Goal: Task Accomplishment & Management: Complete application form

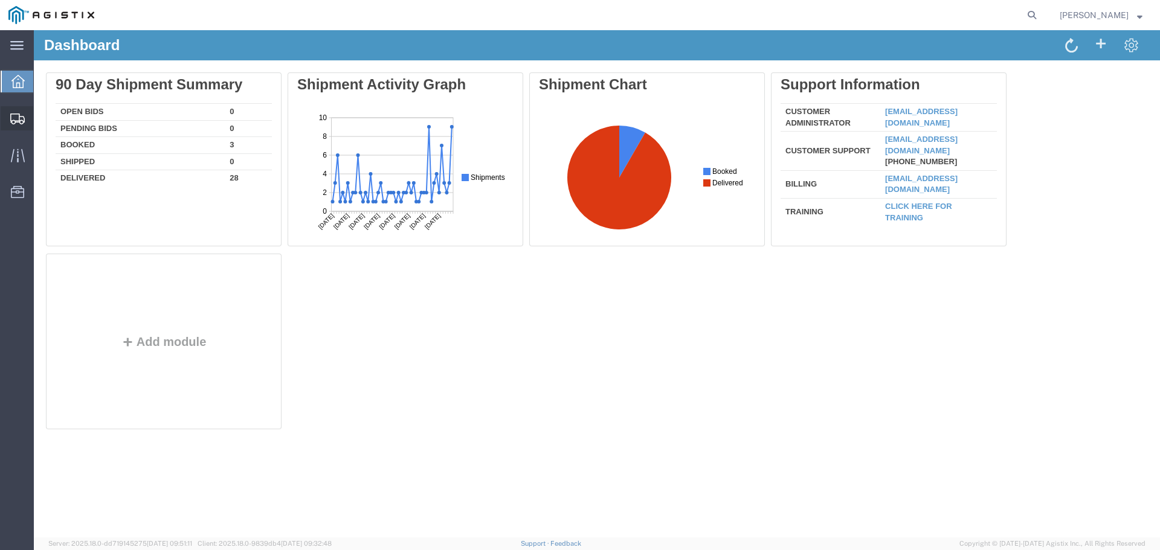
click at [42, 115] on span "Shipments" at bounding box center [37, 118] width 8 height 24
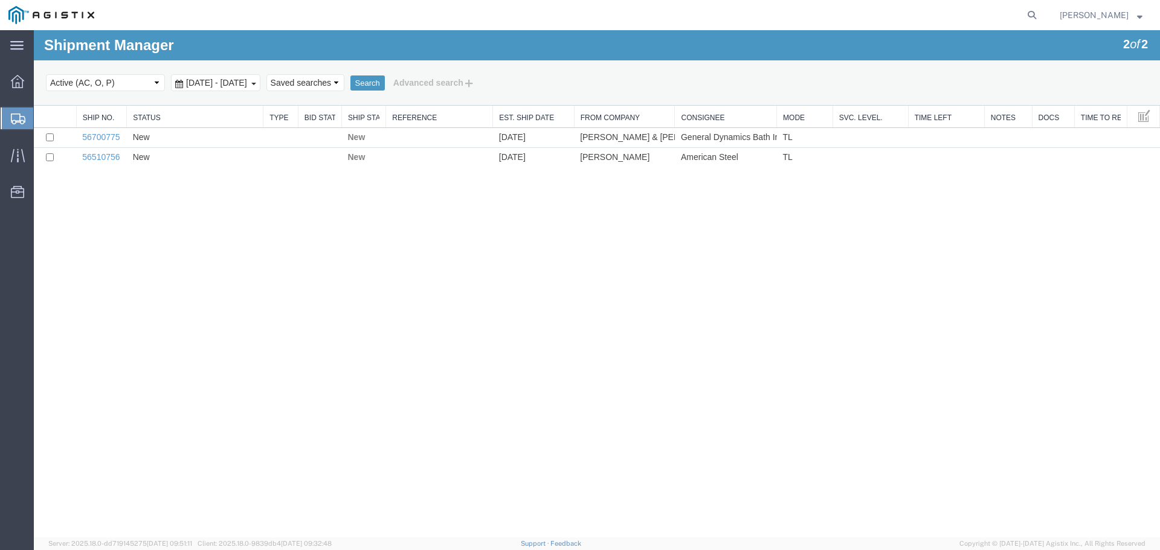
click at [0, 0] on span "Create Shipment" at bounding box center [0, 0] width 0 height 0
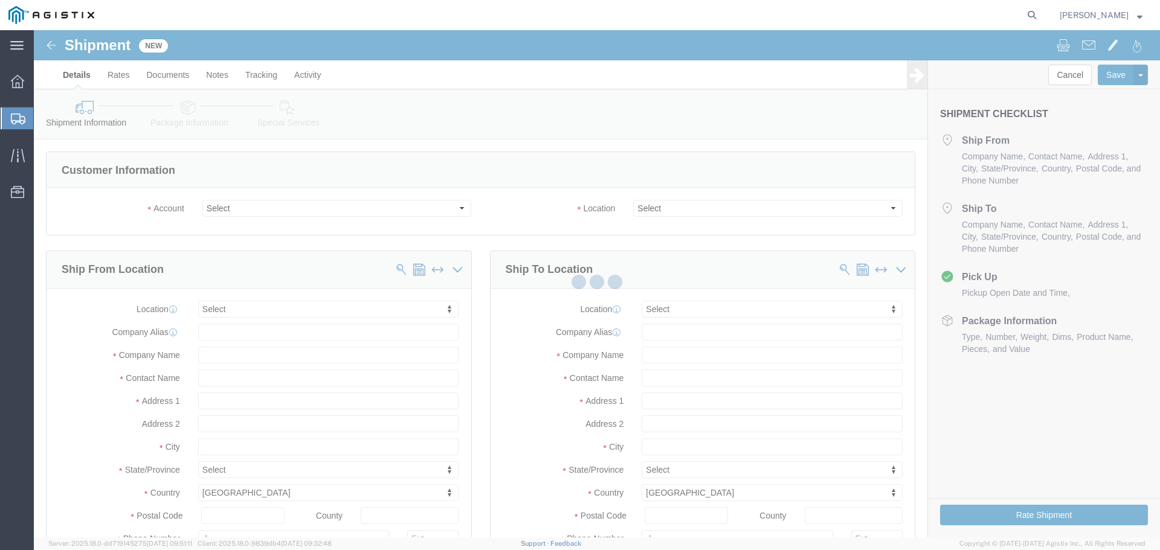
select select
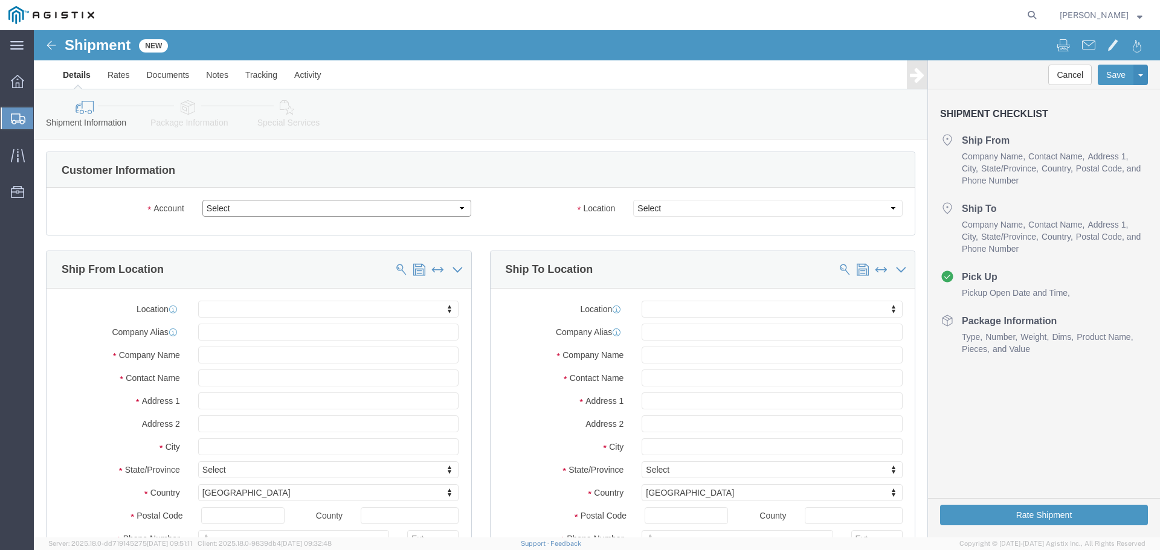
click select "Select General Dynamics Bath Iron Works"
select select "8114"
click select "Select General Dynamics Bath Iron Works"
select select
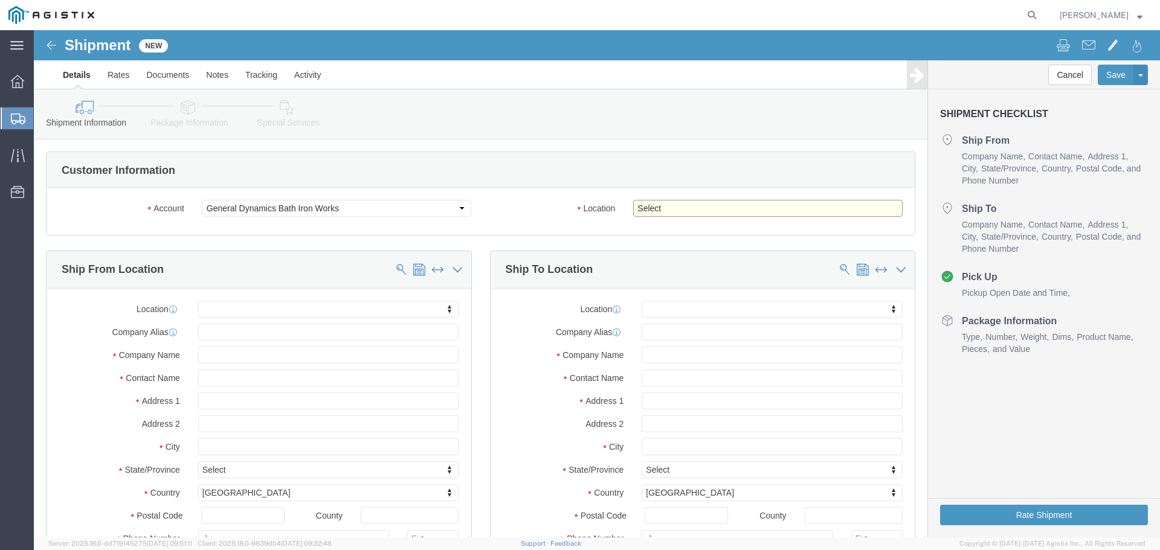
click select "Select Bath - 50 YARD REC [US_STATE][GEOGRAPHIC_DATA] - 700 [US_STATE][GEOGRAPH…"
select select "14737"
click select "Select Bath - 50 YARD REC [US_STATE][GEOGRAPHIC_DATA] - 700 [US_STATE][GEOGRAPH…"
click input "text"
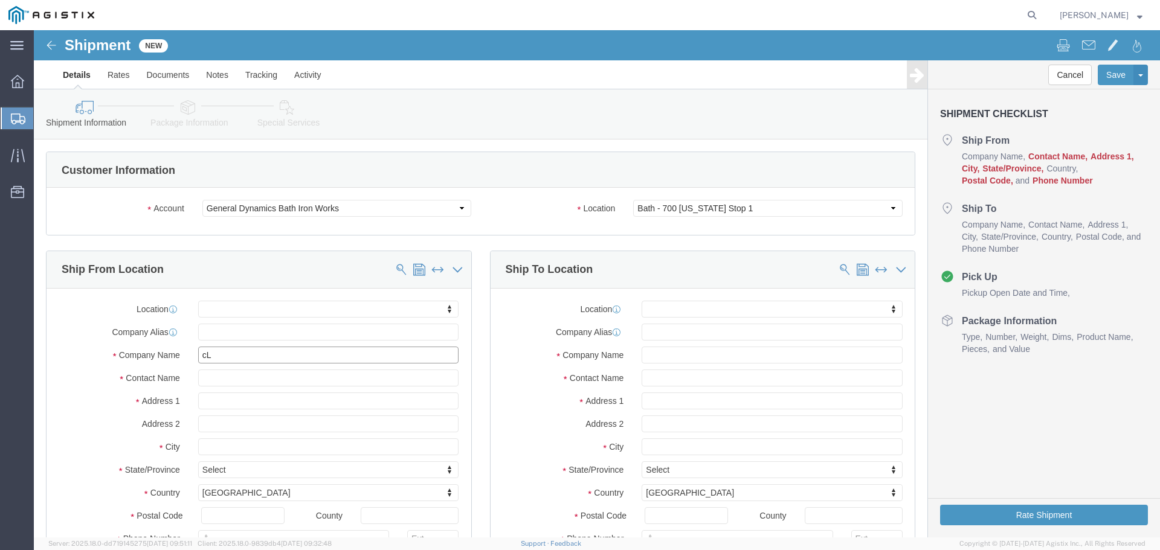
type input "c"
type input "[PERSON_NAME]"
type input "[STREET_ADDRESS]"
select select
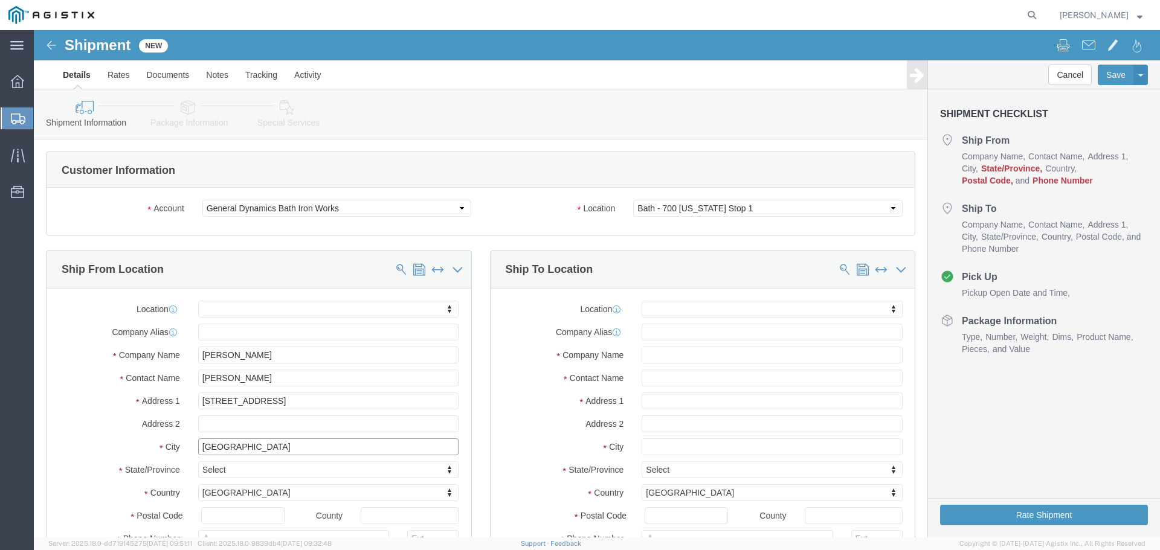
type input "[GEOGRAPHIC_DATA]"
select select
type input "i"
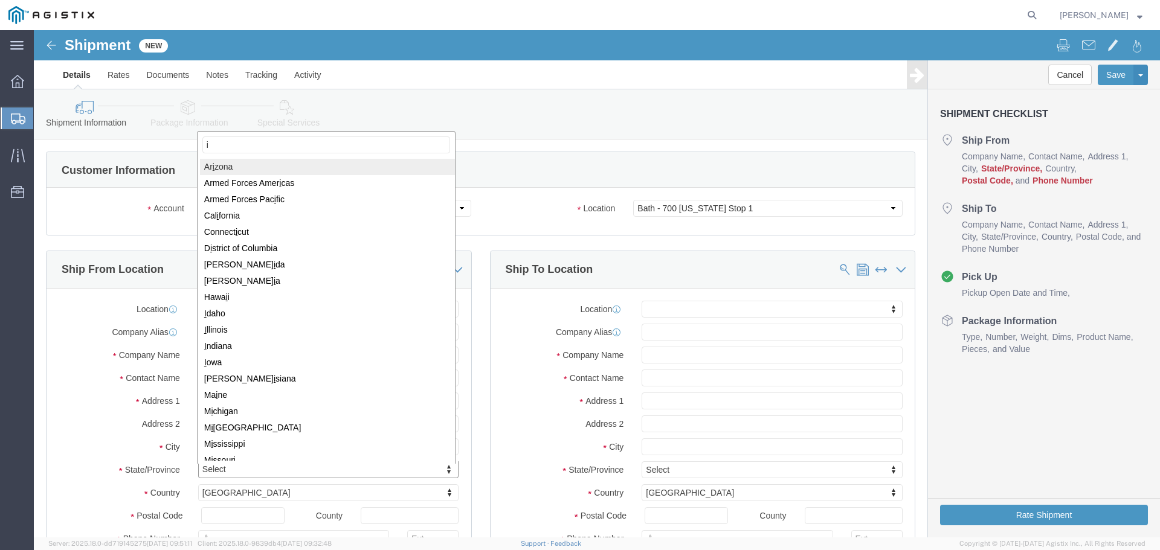
type input "in"
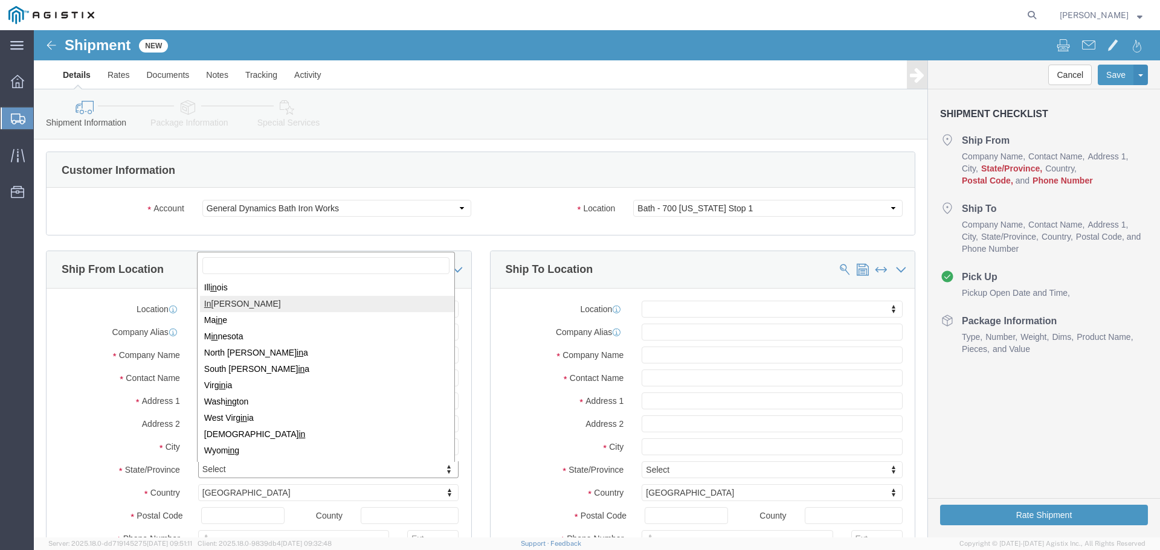
select select
select select "IN"
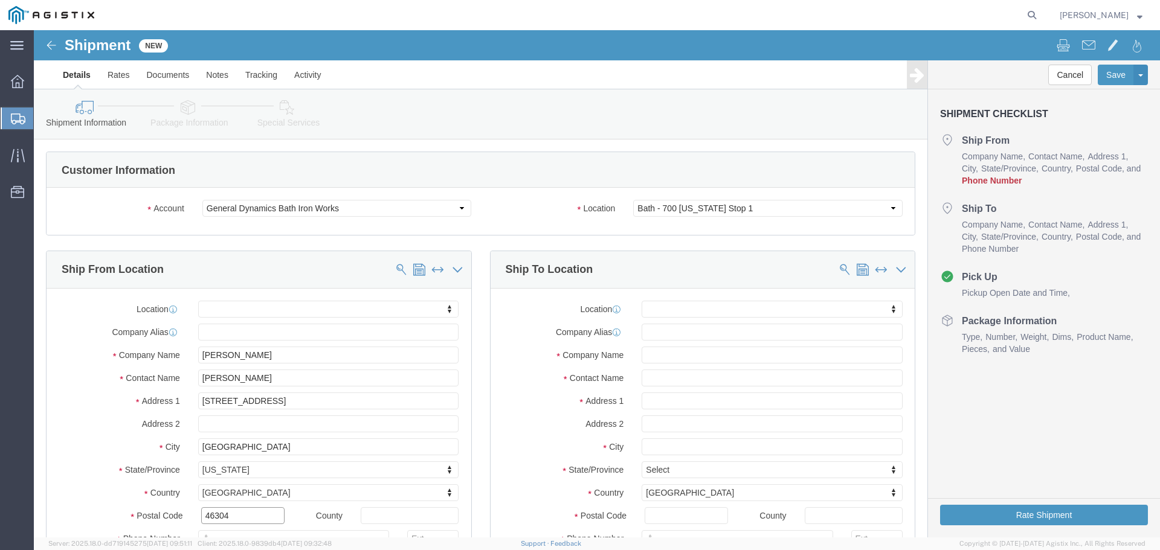
type input "46304"
select select
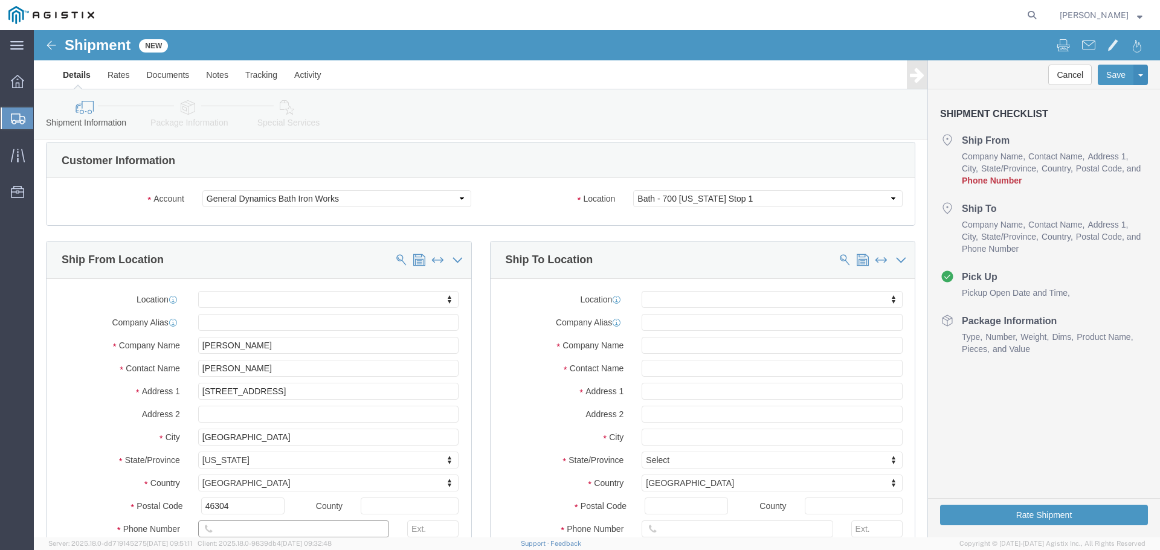
scroll to position [70, 0]
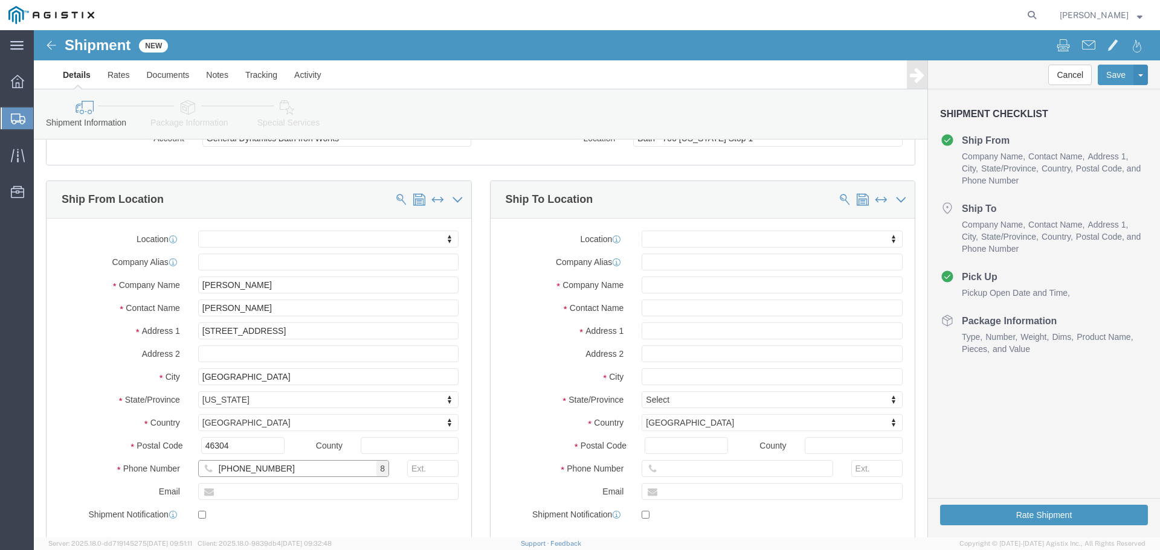
type input "[PHONE_NUMBER]"
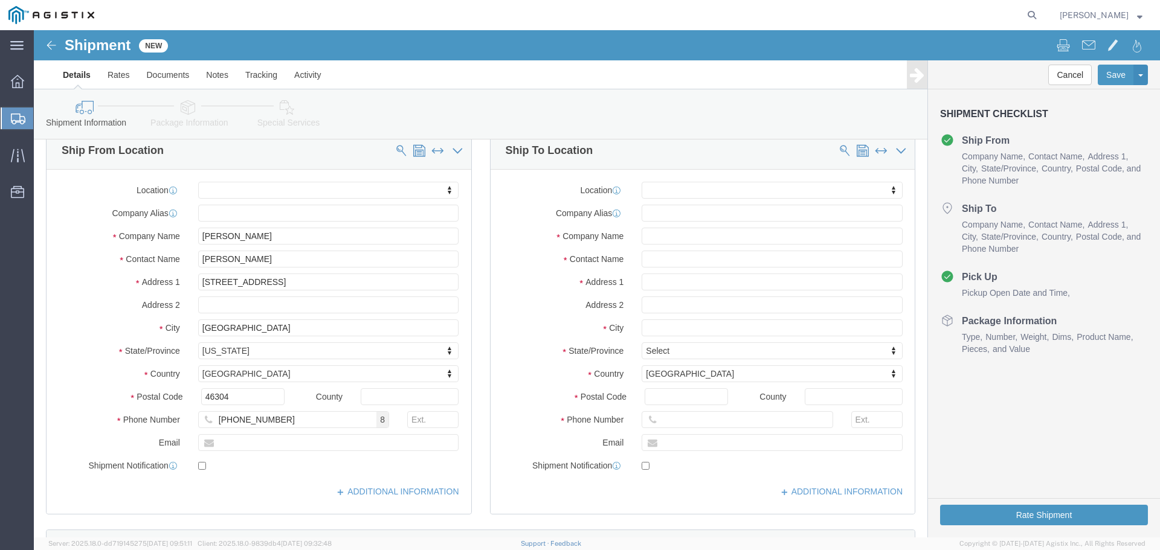
scroll to position [121, 0]
click input "text"
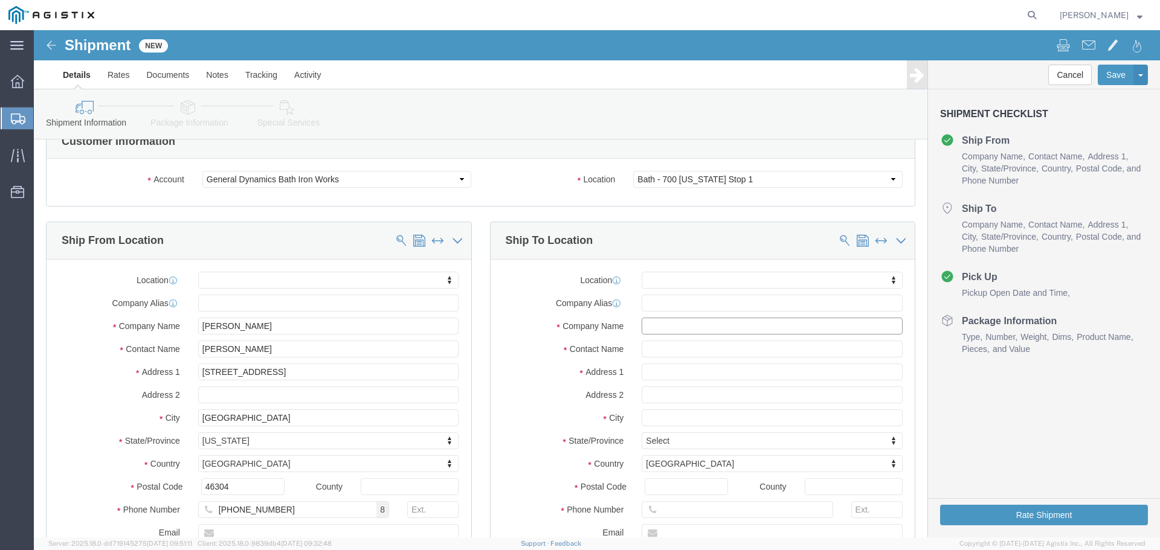
scroll to position [0, 0]
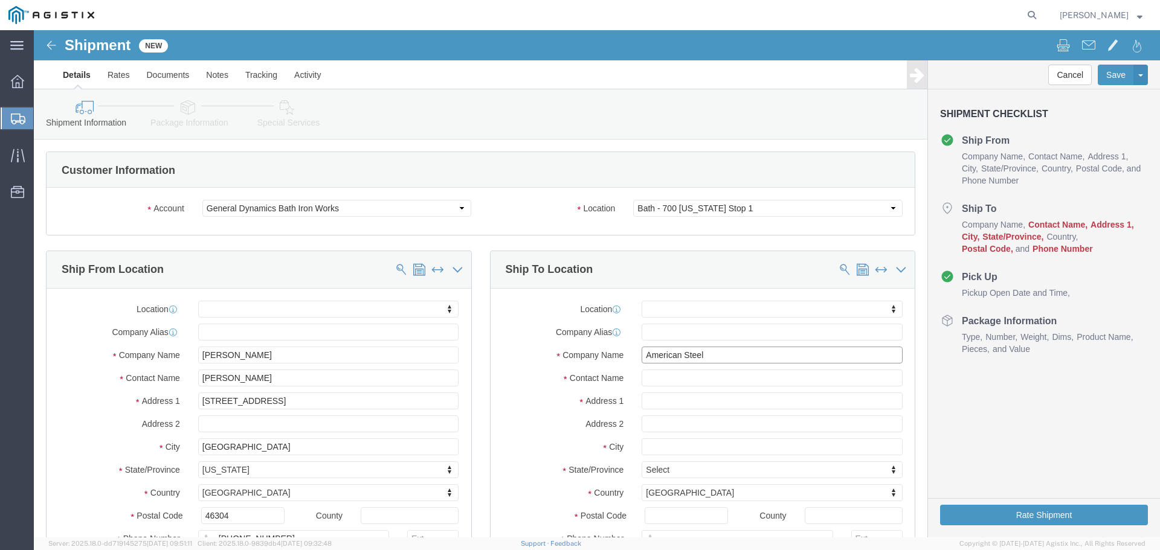
type input "American Steel"
type input "[PERSON_NAME]"
type input "[STREET_ADDRESS][PERSON_NAME]"
select select
type input "E"
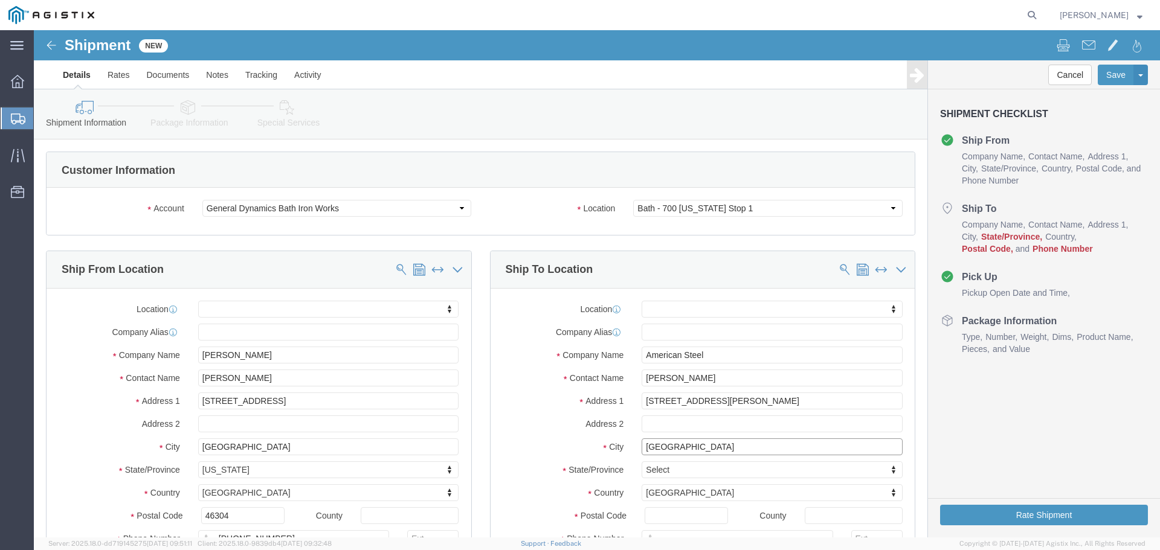
type input "[GEOGRAPHIC_DATA]"
select select
type input "m"
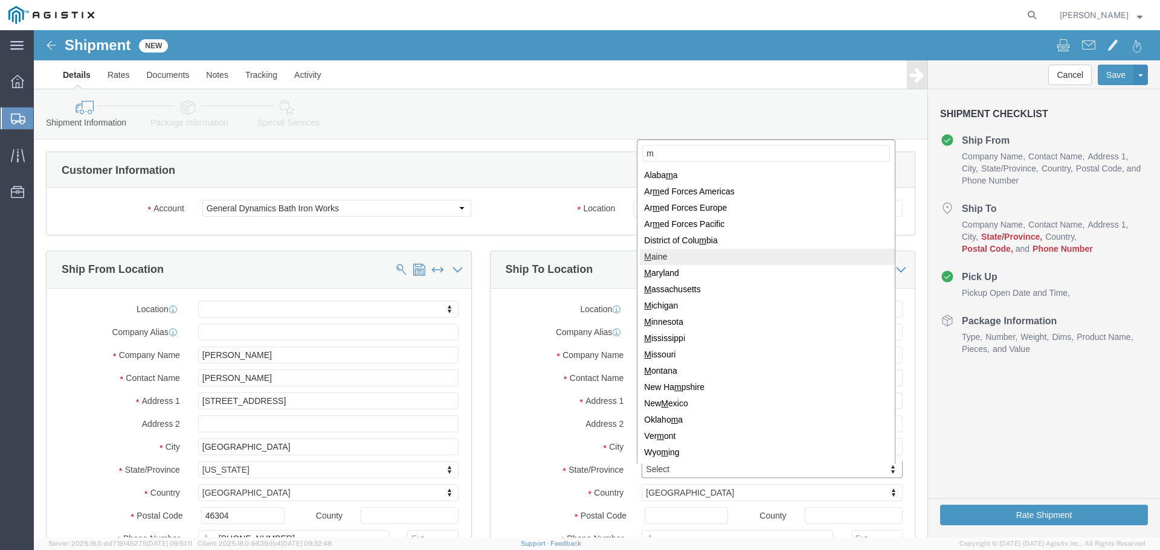
select select
select select "ME"
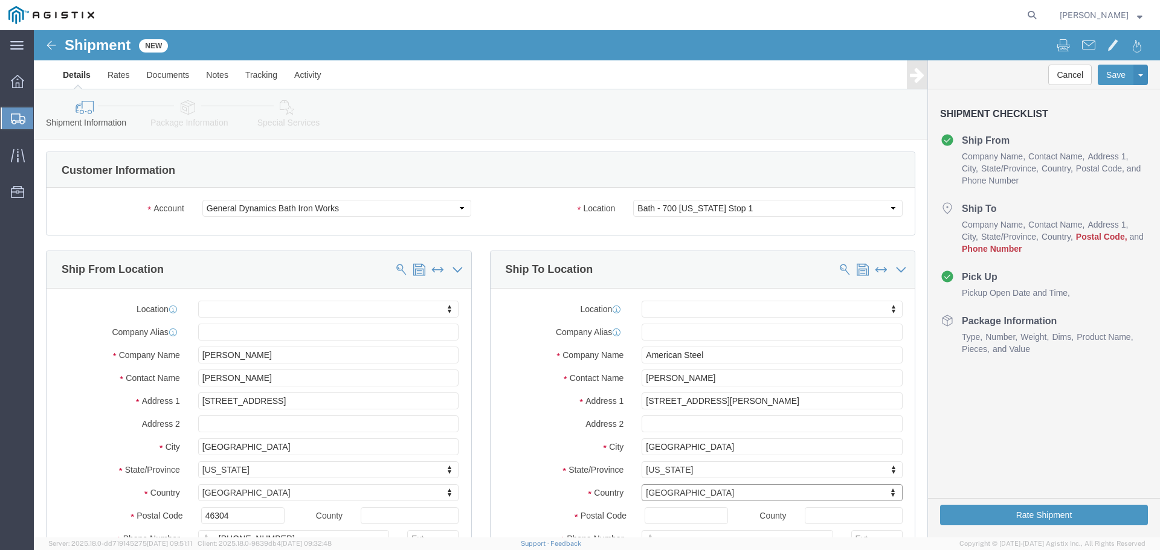
scroll to position [60, 0]
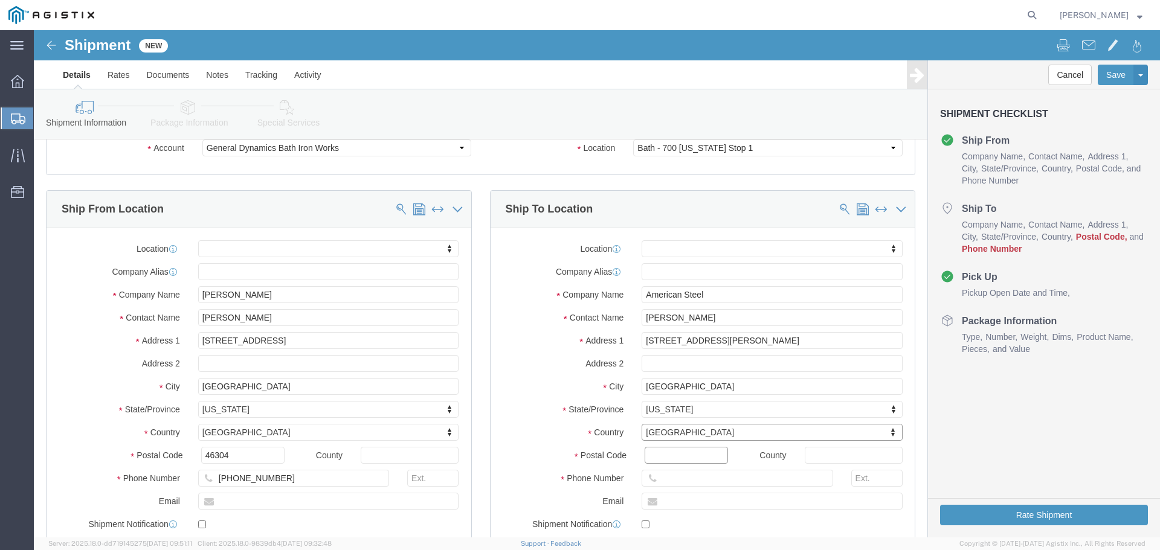
drag, startPoint x: 642, startPoint y: 425, endPoint x: 634, endPoint y: 424, distance: 7.9
click input "Postal Code"
type input "04530"
select select
type input "[PHONE_NUMBER]"
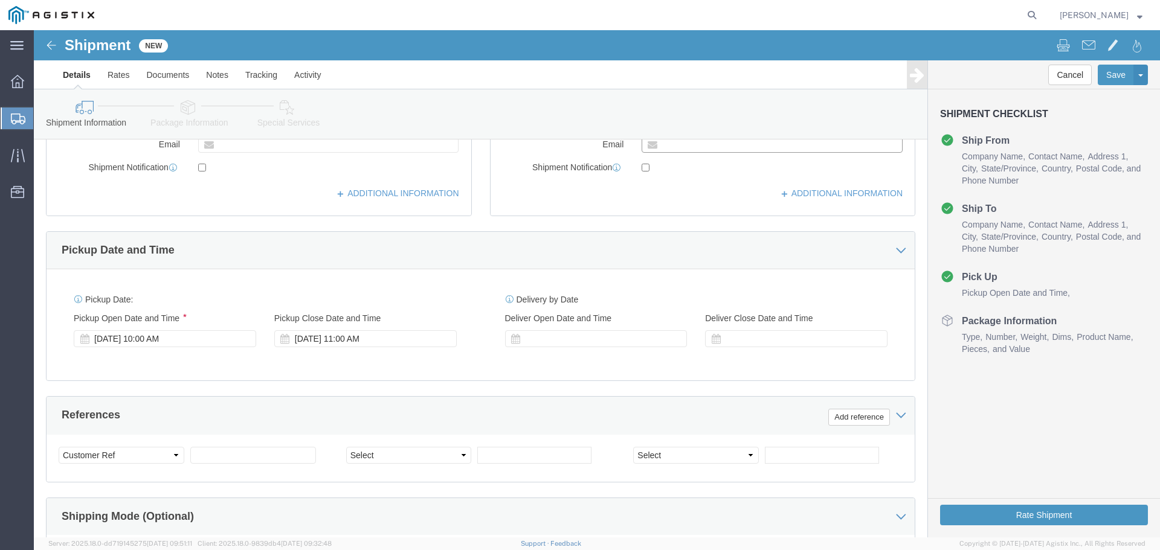
scroll to position [423, 0]
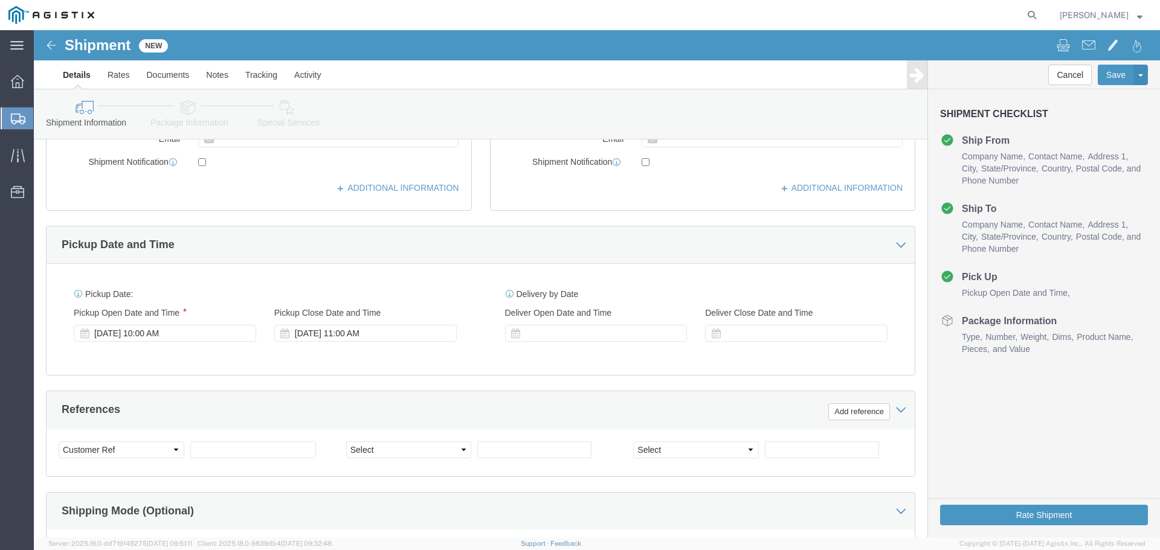
click div "Delivery by Date Delivery Start Date Delivery Start Time Deliver Open Date and …"
click div
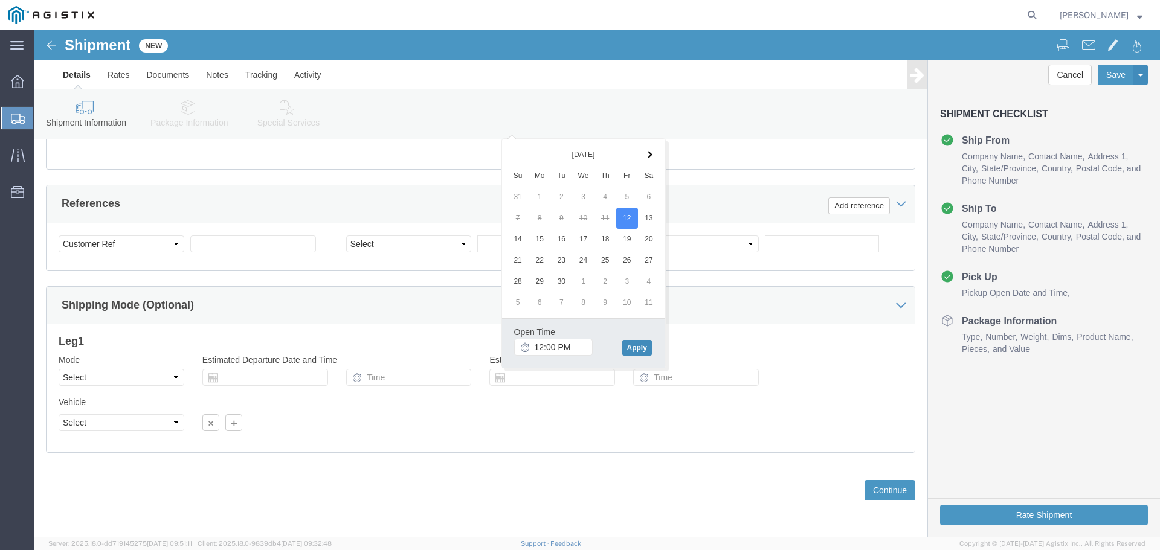
click button "Apply"
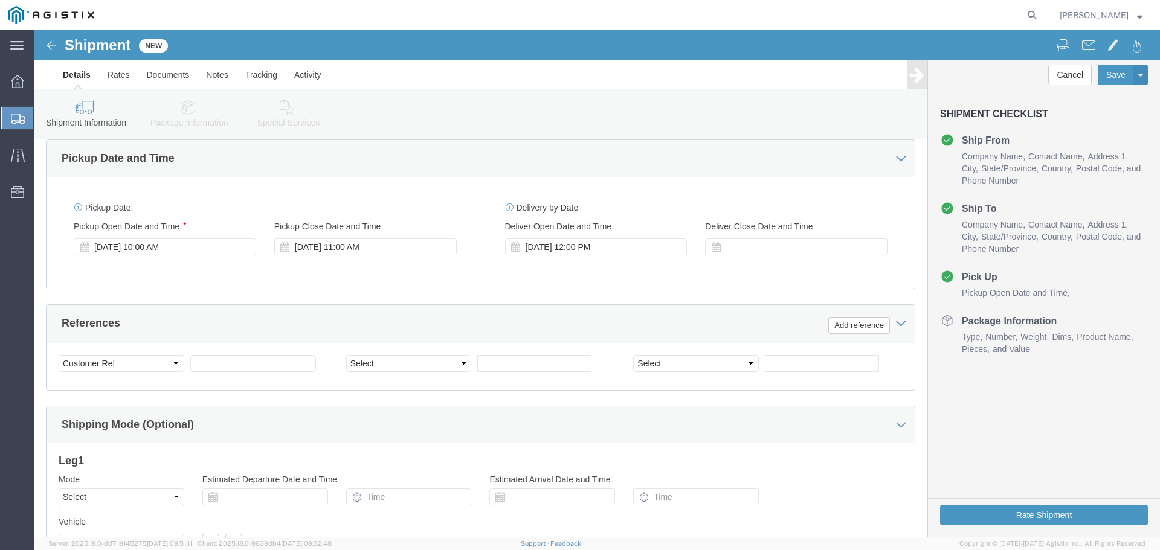
scroll to position [508, 0]
click icon
click div
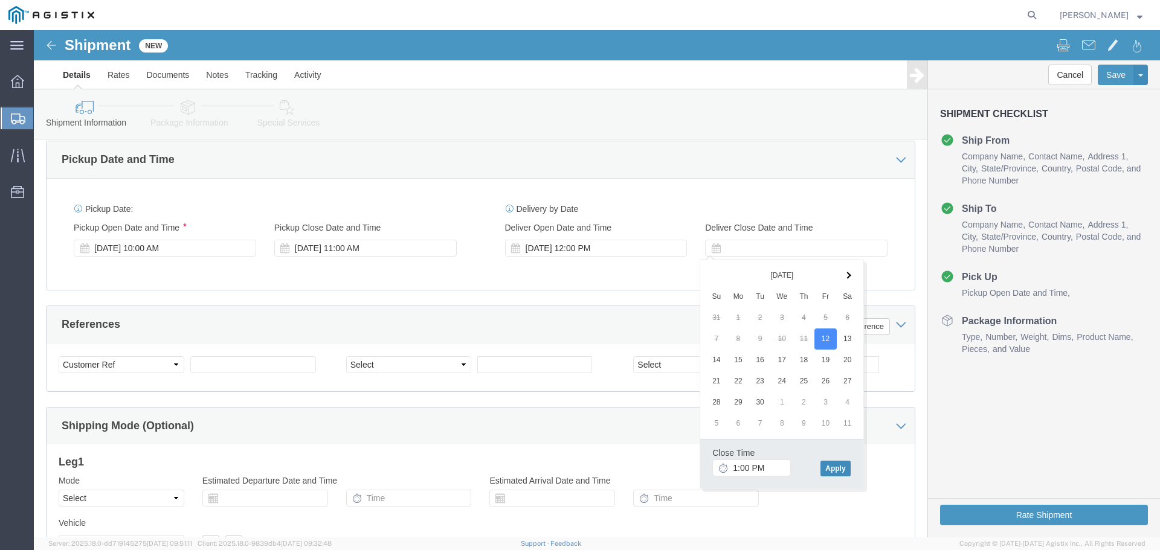
click button "Apply"
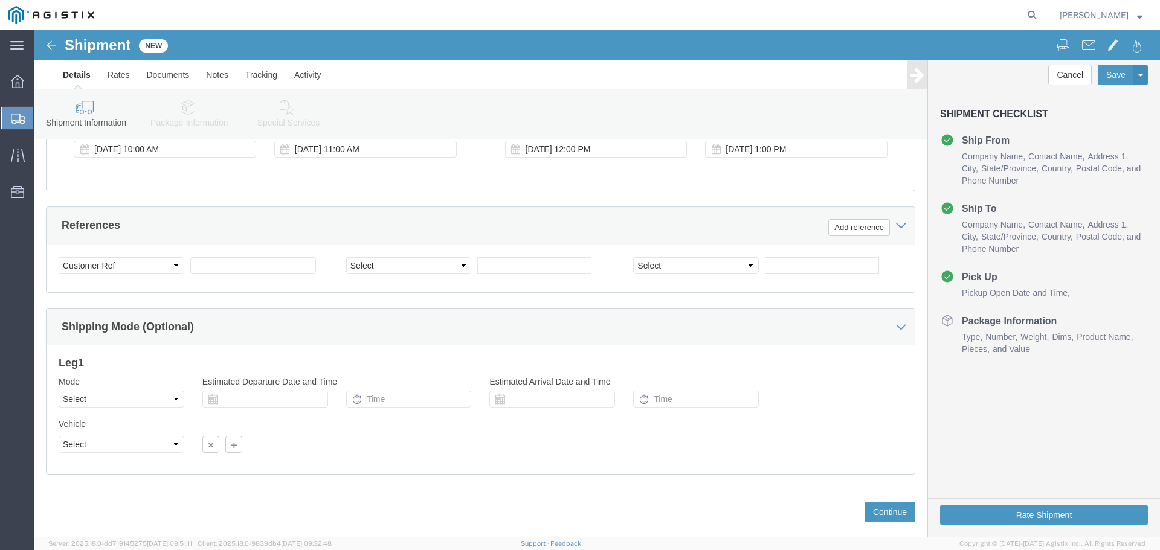
scroll to position [629, 0]
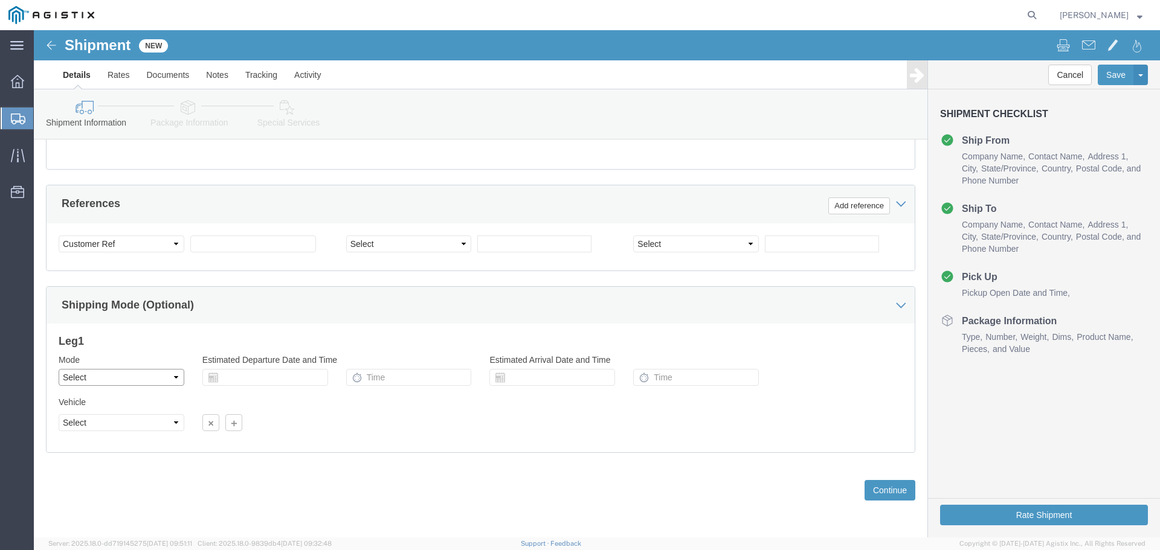
click select "Select Air Less than Truckload Multi-Leg Ocean Freight Rail Small Parcel Truckl…"
click div "Shipping Mode (Optional)"
click button "Continue"
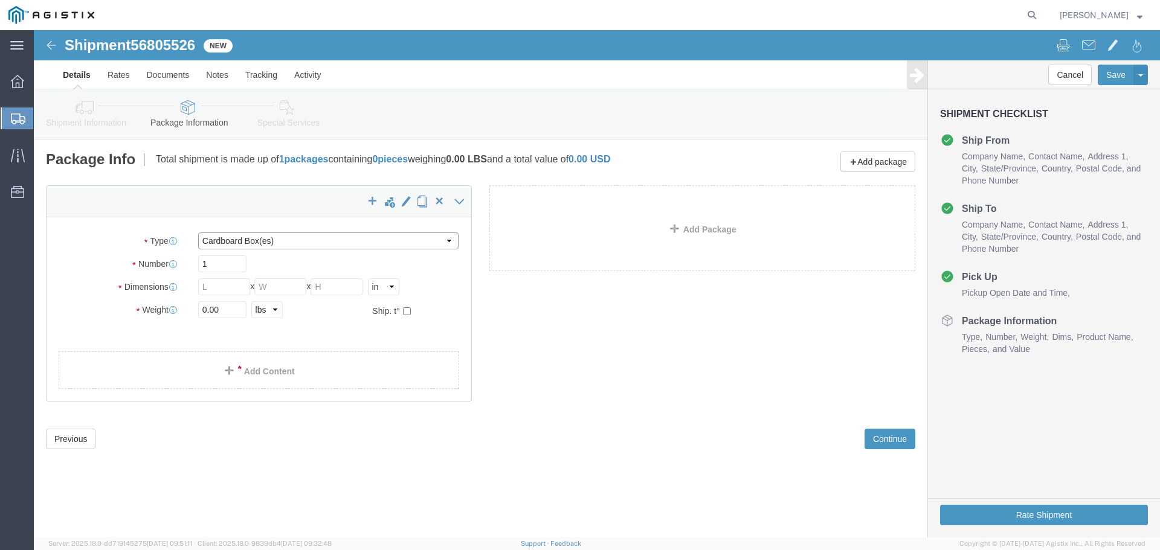
click select "Select Bale(s) Basket(s) Bolt(s) Bottle(s) Buckets Bulk Bundle(s) Can(s) Cardbo…"
select select "BULK"
click select "Select Bale(s) Basket(s) Bolt(s) Bottle(s) Buckets Bulk Bundle(s) Can(s) Cardbo…"
drag, startPoint x: 187, startPoint y: 240, endPoint x: -127, endPoint y: 249, distance: 314.9
click html "Shipment 56805526 New Details Rates Documents Notes Tracking Activity Cancel Sa…"
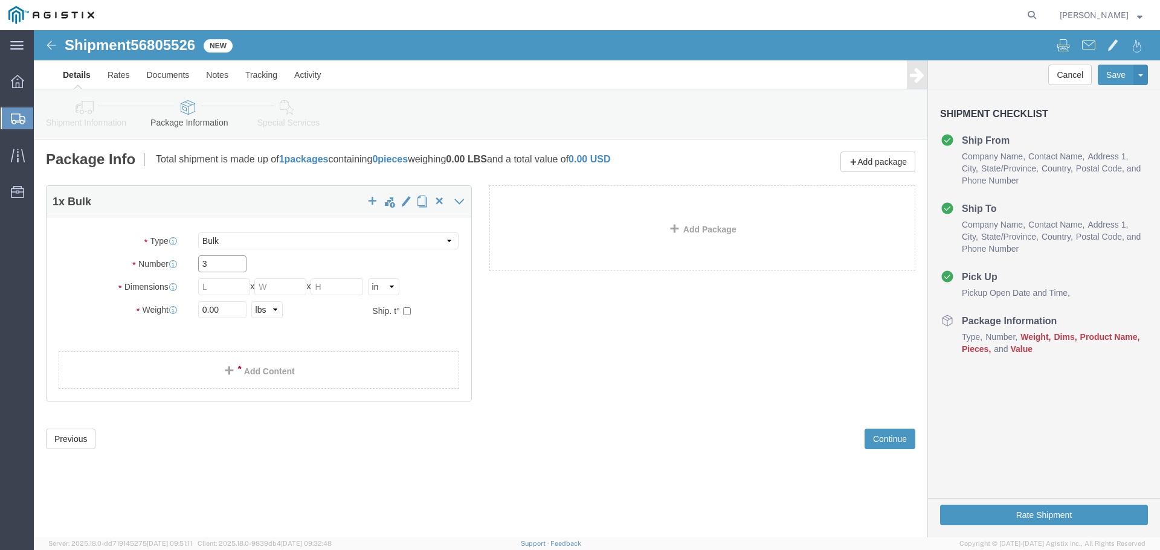
type input "3"
click input "text"
type input "142"
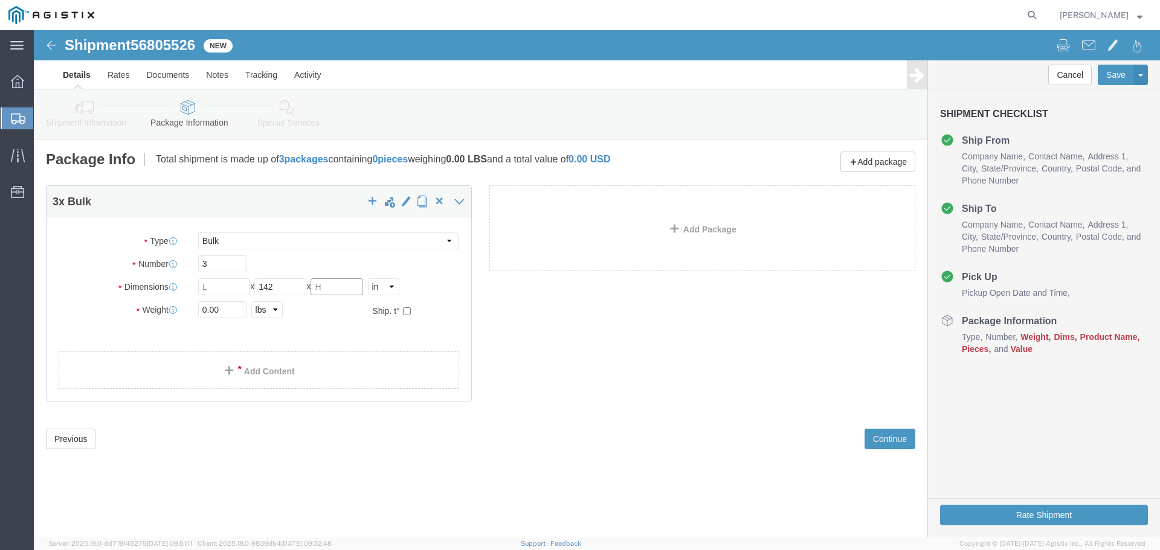
click input "text"
type input "12"
click input "text"
type input "582"
click link "Add Content"
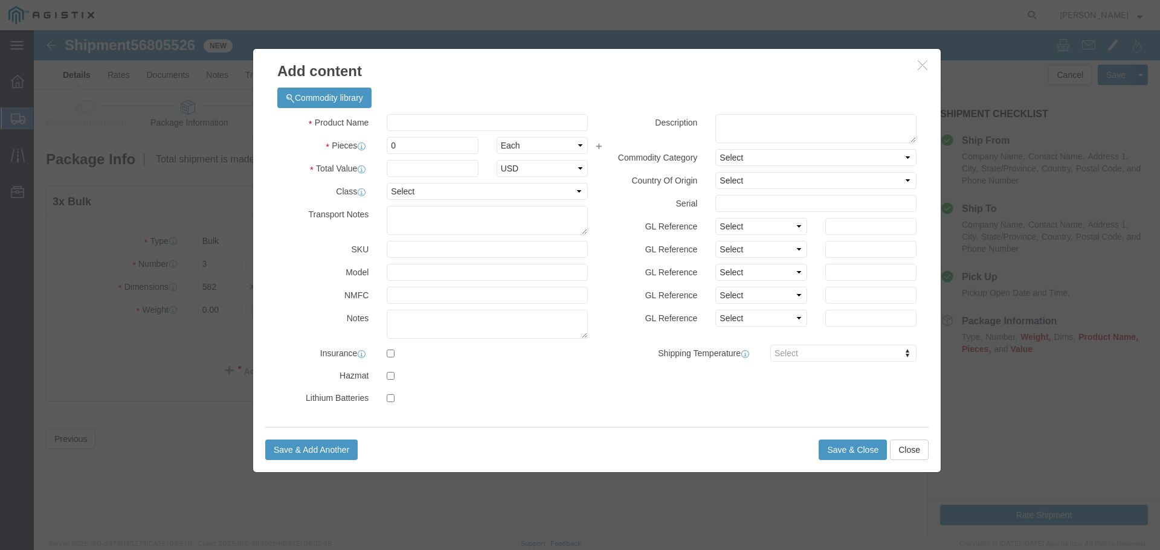
click button "button"
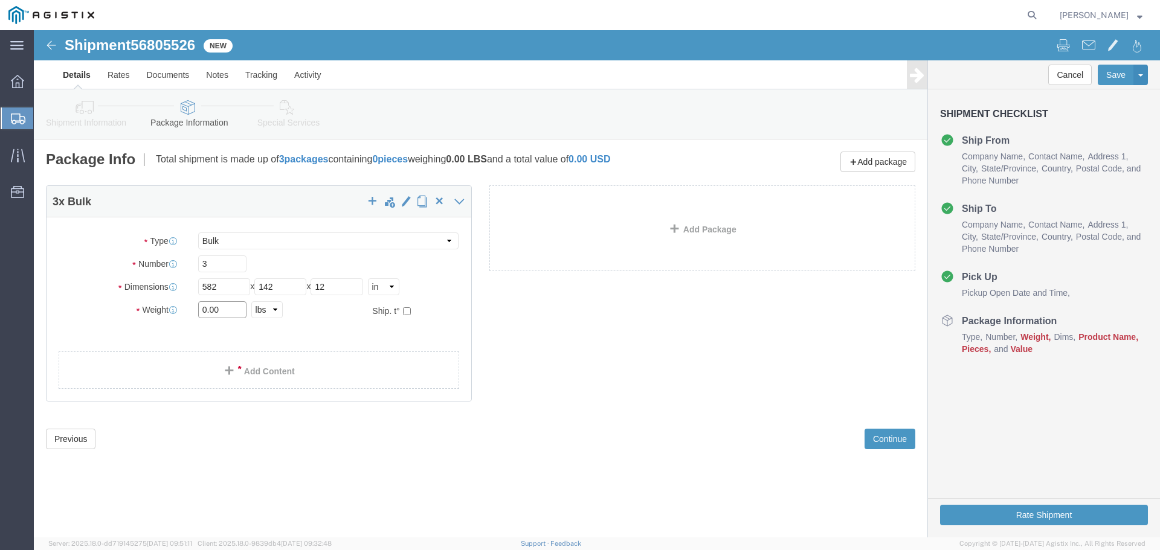
drag, startPoint x: 190, startPoint y: 277, endPoint x: 102, endPoint y: 282, distance: 88.9
click div "Weight 0.00 Select kgs lbs Ship. t°"
type input "42190"
drag, startPoint x: 184, startPoint y: 233, endPoint x: 38, endPoint y: 234, distance: 146.2
click div "Number 3"
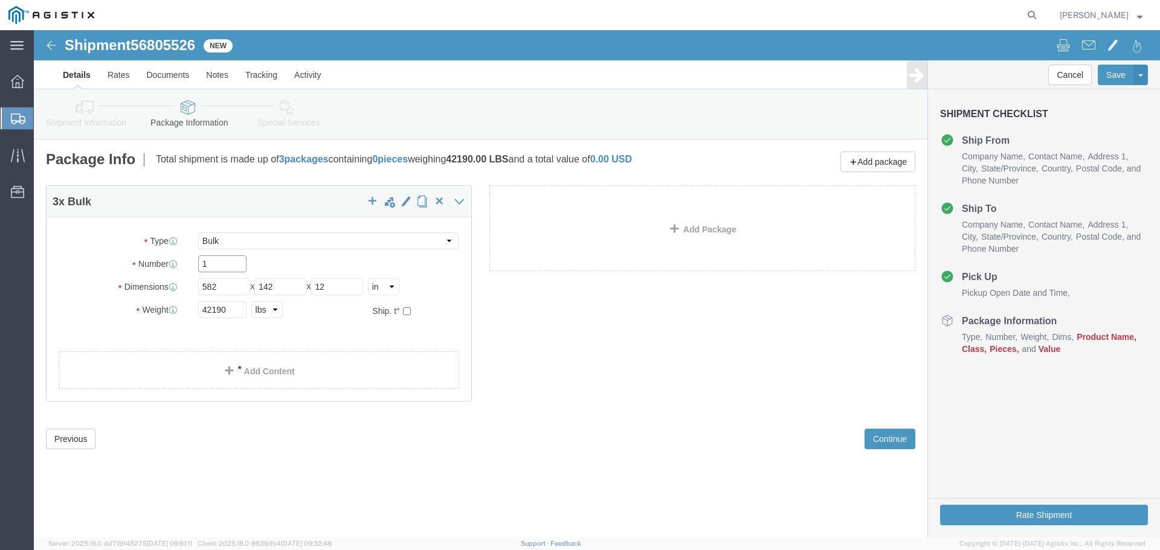
type input "1"
click div "3 x Bulk Package Type Select Bale(s) Basket(s) Bolt(s) Bottle(s) Buckets Bulk B…"
click span "button"
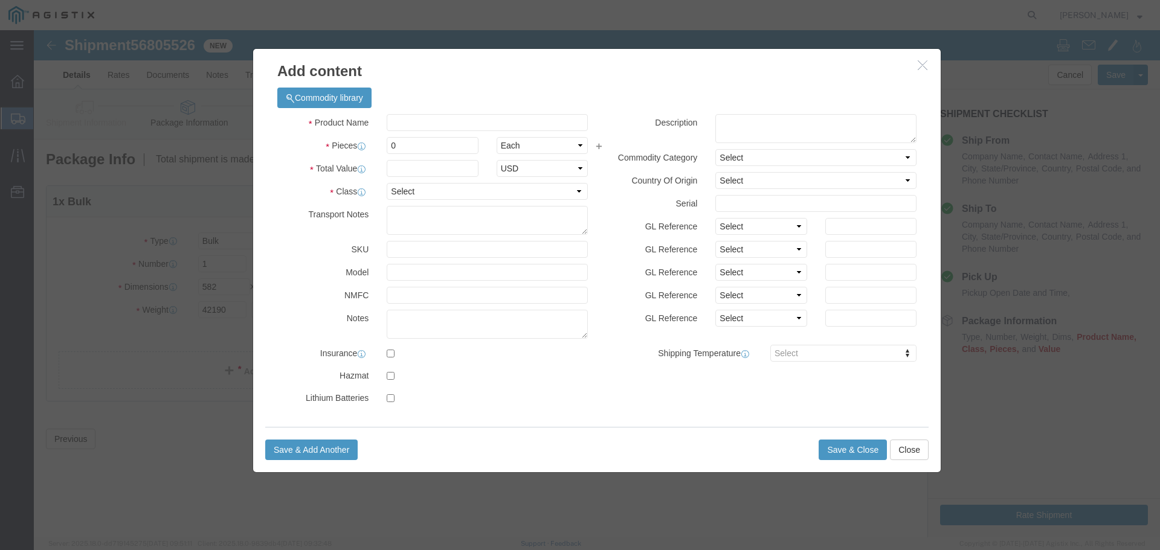
click div "Product Name Pieces 0 Select Bag Barrels 100Board Feet Bottle Box Blister Pack …"
click input "text"
type input "W"
type input "e"
type input "wide steel plates"
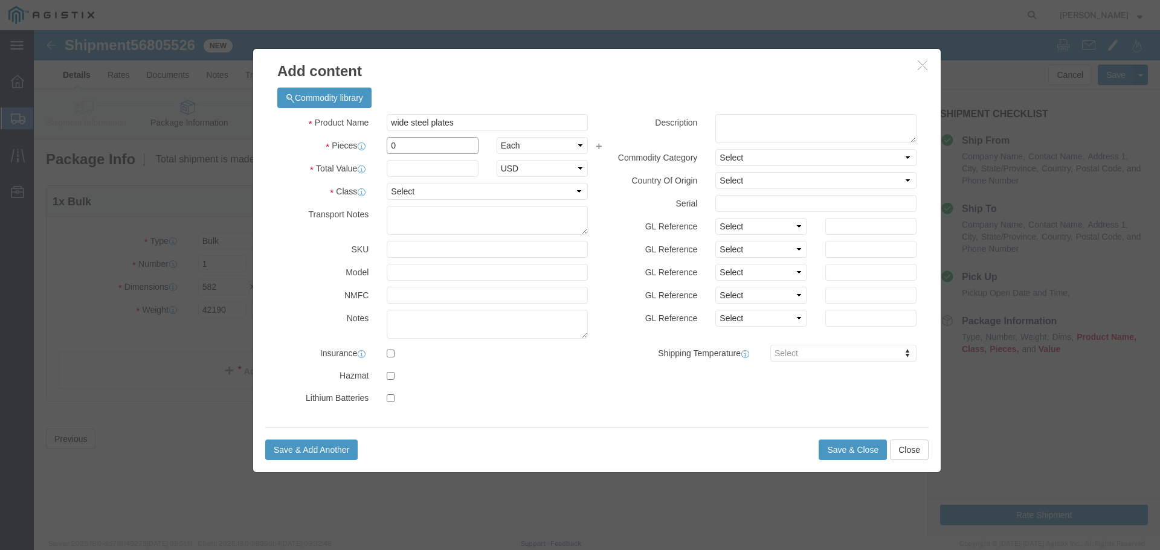
drag, startPoint x: 376, startPoint y: 118, endPoint x: 108, endPoint y: 123, distance: 268.9
click div "Add content Commodity library Product Name wide steel plates Pieces 0 Select Ba…"
type input "4"
click select "Select Bag Barrels 100Board Feet Bottle Box Blister Pack Carats Can Capsule Car…"
click div "Commodity library"
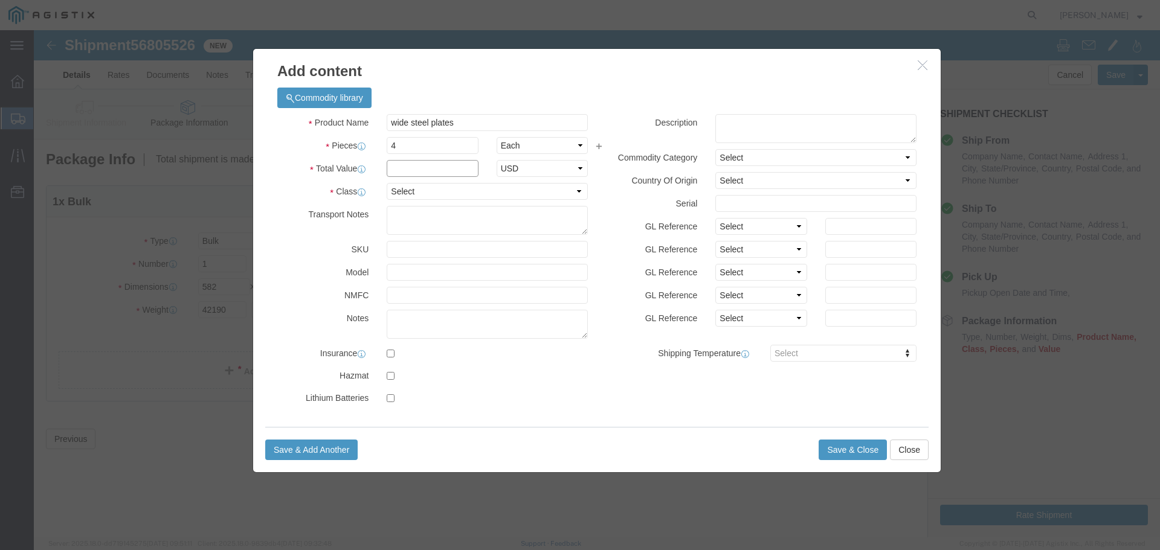
click input "text"
click select "Select 50 55 60 65 70 85 92.5 100 125 175 250 300 400"
select select "60"
click select "Select 50 55 60 65 70 85 92.5 100 125 175 250 300 400"
click select "Select"
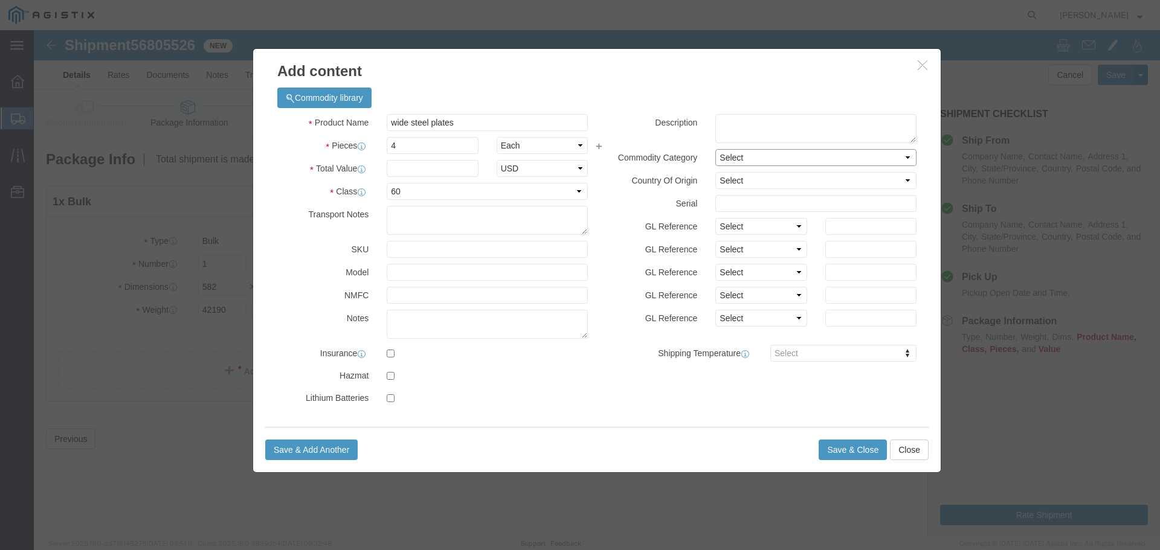
click select "Select"
click input "text"
type input "5300.00"
click button "Save & Close"
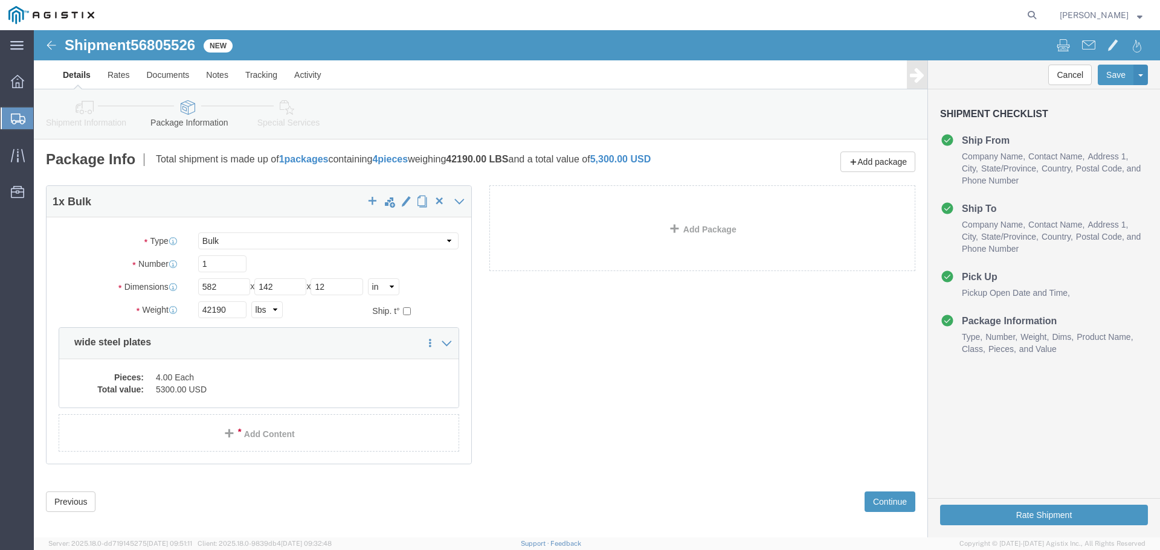
scroll to position [11, 0]
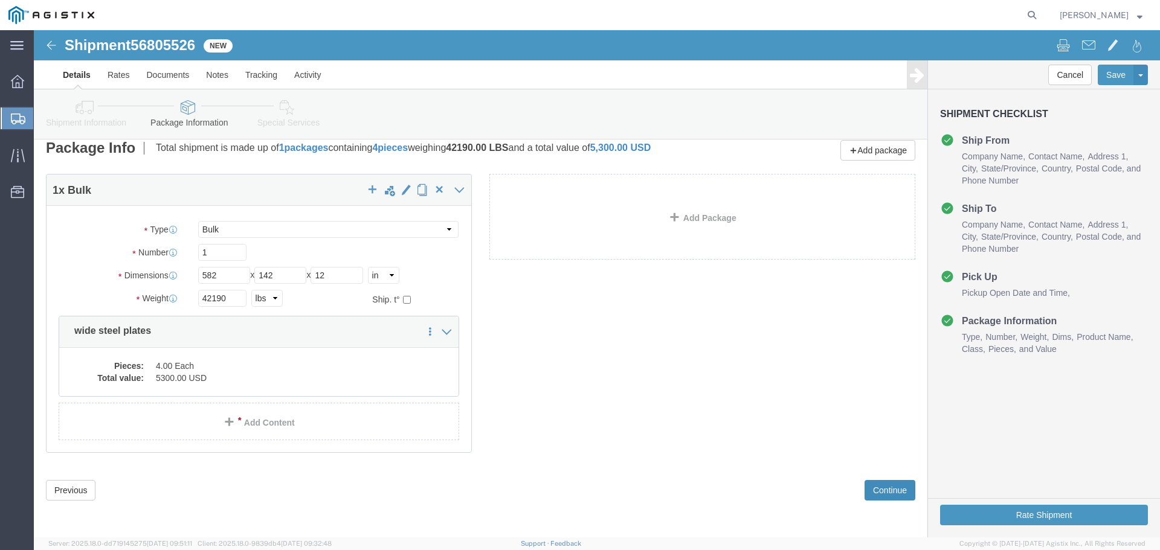
click button "Continue"
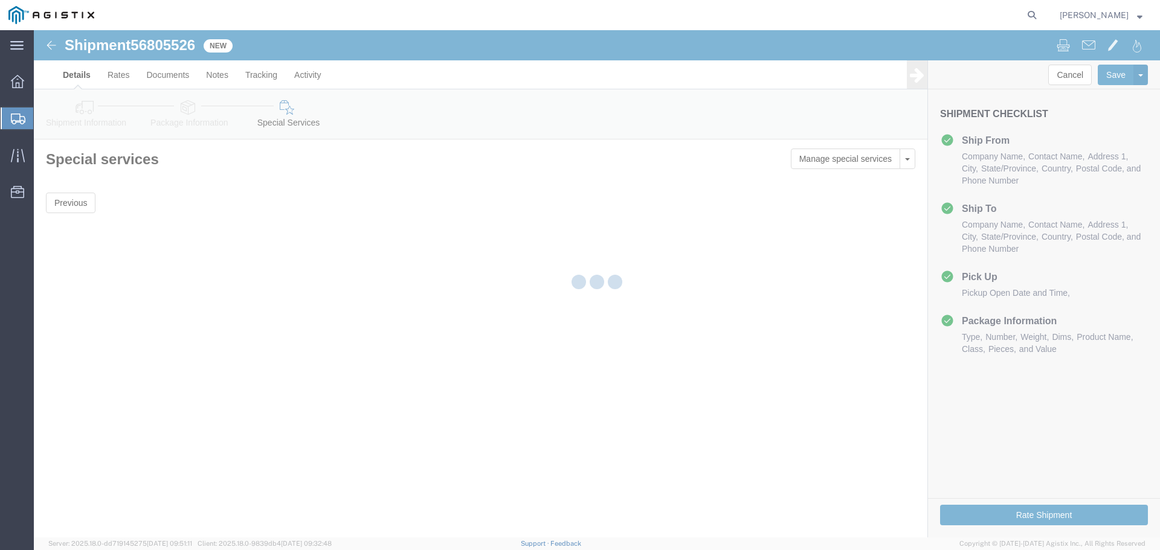
scroll to position [0, 0]
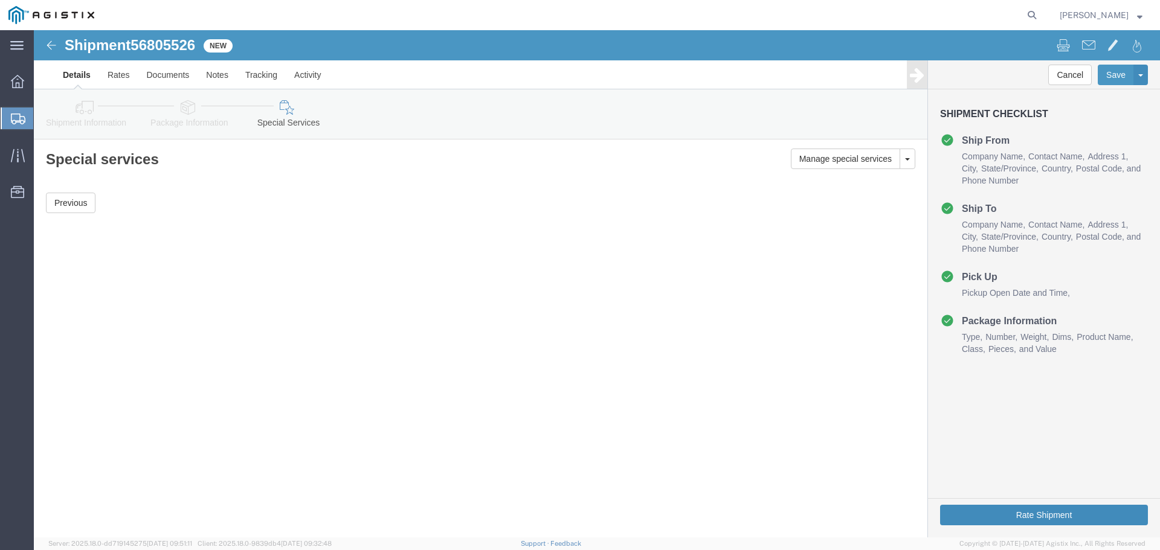
click button "Rate Shipment"
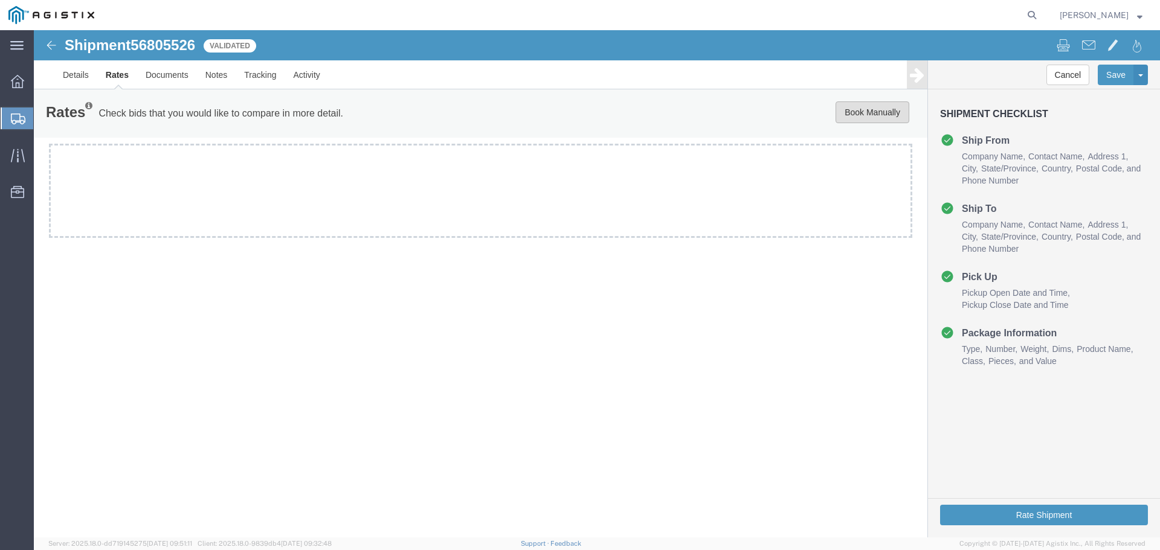
click at [851, 109] on button "Book Manually" at bounding box center [873, 113] width 74 height 22
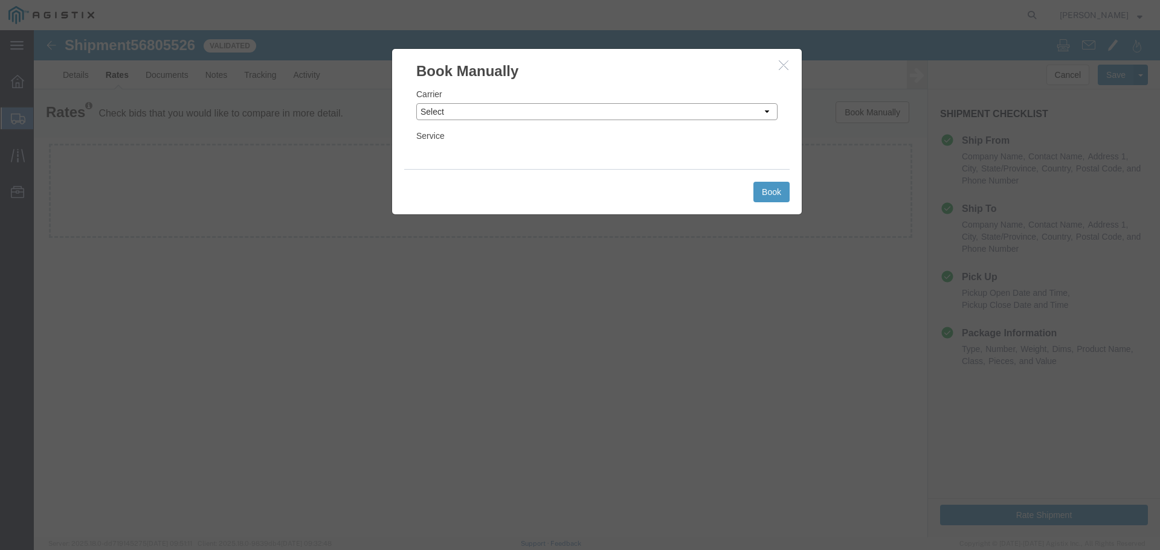
click at [465, 109] on select "Select LLP" at bounding box center [596, 111] width 361 height 17
select select "6922"
click at [416, 103] on select "Select LLP" at bounding box center [596, 111] width 361 height 17
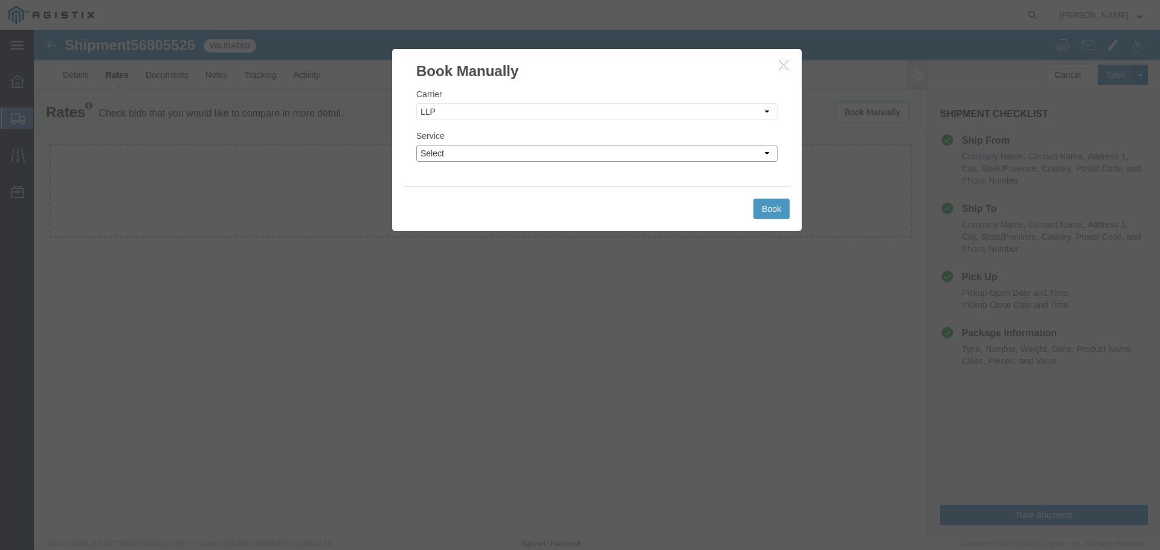
click at [523, 152] on select "Select LTL Truckload" at bounding box center [596, 153] width 361 height 17
select select "16774"
click at [416, 145] on select "Select LTL Truckload" at bounding box center [596, 153] width 361 height 17
click at [776, 210] on button "Book" at bounding box center [771, 209] width 36 height 21
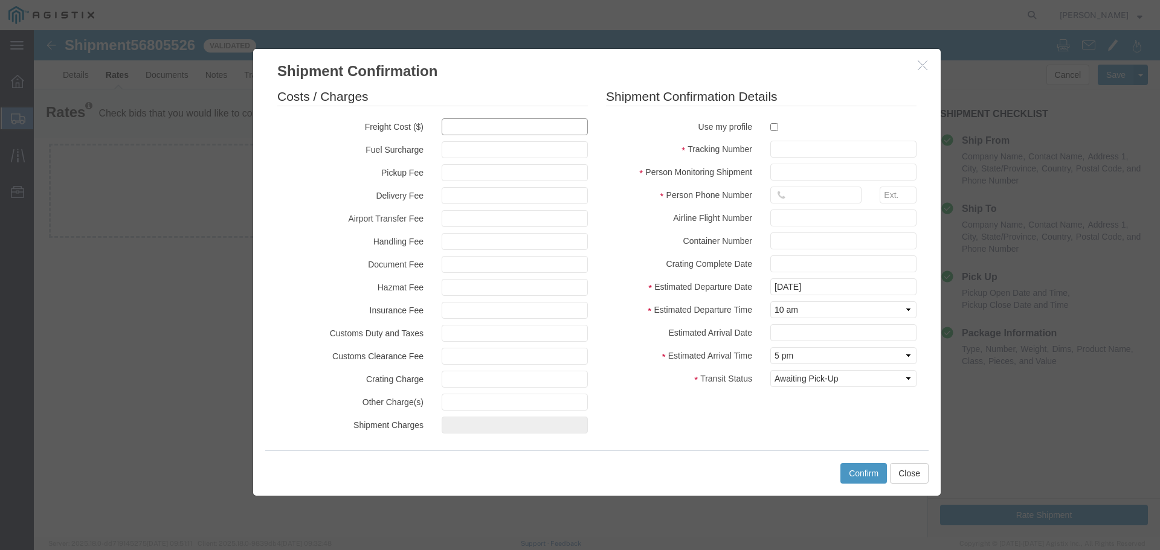
click at [481, 126] on input "text" at bounding box center [515, 126] width 146 height 17
type input "5300"
type input "5,300.00"
click at [800, 150] on input "text" at bounding box center [843, 149] width 146 height 17
click at [787, 148] on input "text" at bounding box center [843, 149] width 146 height 17
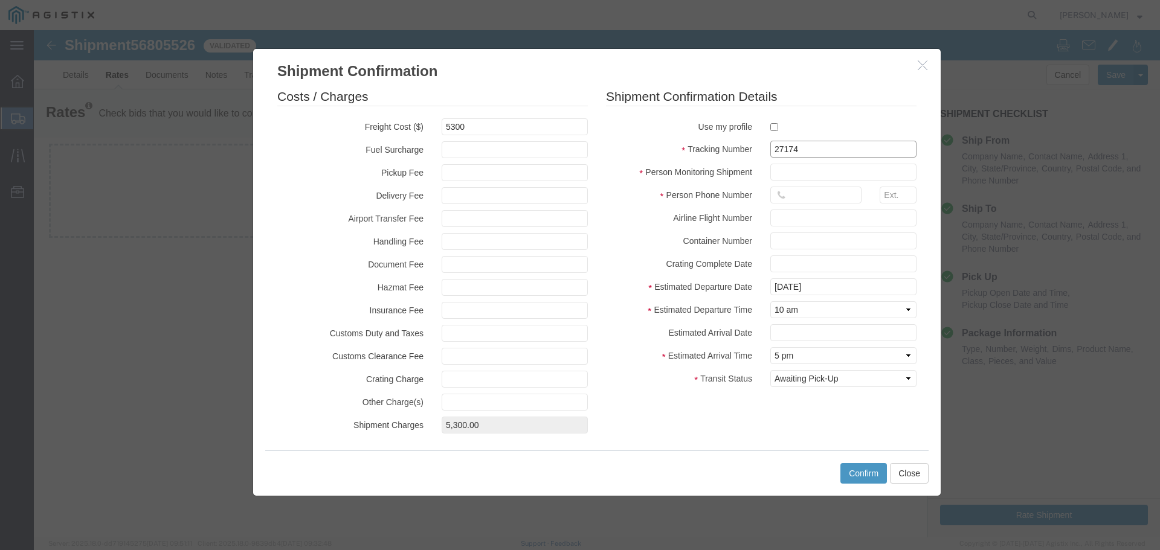
type input "27174"
type input "[PERSON_NAME]"
click at [794, 198] on input "text" at bounding box center [815, 195] width 91 height 17
type input "12075497862"
click at [795, 326] on input "text" at bounding box center [843, 332] width 146 height 17
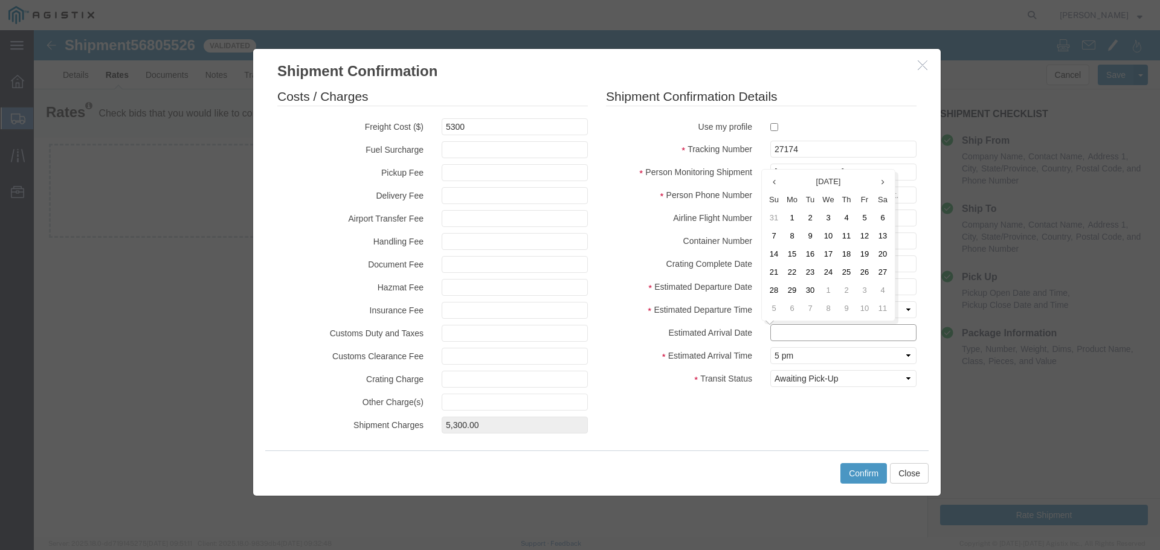
click at [786, 331] on input "text" at bounding box center [843, 332] width 146 height 17
click at [591, 286] on div at bounding box center [515, 287] width 164 height 17
click at [790, 287] on input "[DATE]" at bounding box center [843, 287] width 146 height 17
click at [808, 191] on td "9" at bounding box center [810, 190] width 18 height 18
type input "[DATE]"
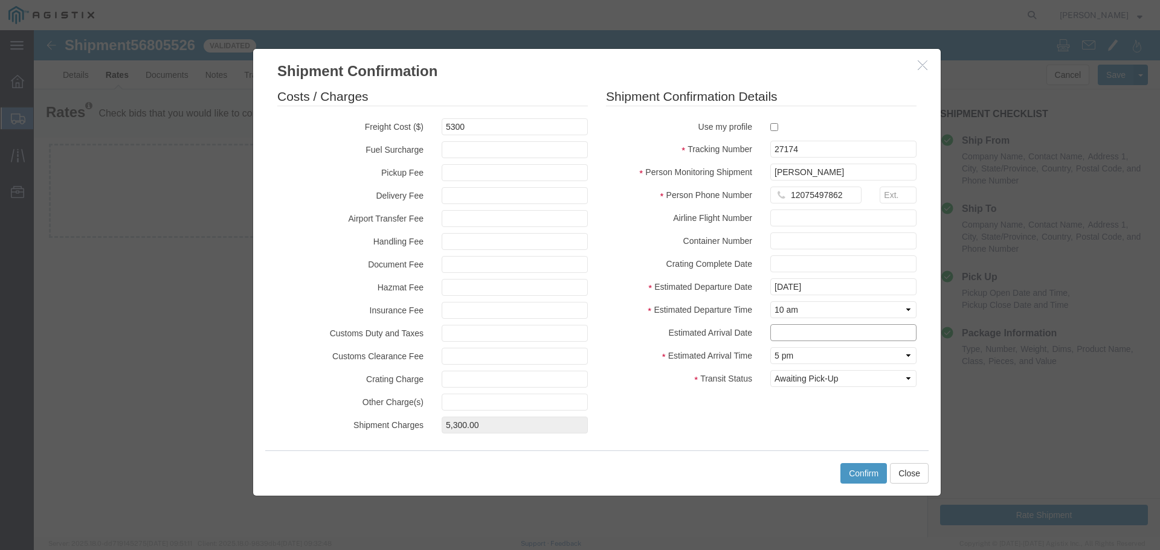
click at [807, 328] on input "text" at bounding box center [843, 332] width 146 height 17
click at [847, 240] on td "11" at bounding box center [850, 236] width 18 height 18
type input "[DATE]"
click at [790, 363] on select "Select Midnight 1 am 2 am 3 am 4 am 5 am 6 am 7 am 8 am 9 am 10 am 11 am 12 Noo…" at bounding box center [843, 355] width 146 height 17
click at [770, 347] on select "Select Midnight 1 am 2 am 3 am 4 am 5 am 6 am 7 am 8 am 9 am 10 am 11 am 12 Noo…" at bounding box center [843, 355] width 146 height 17
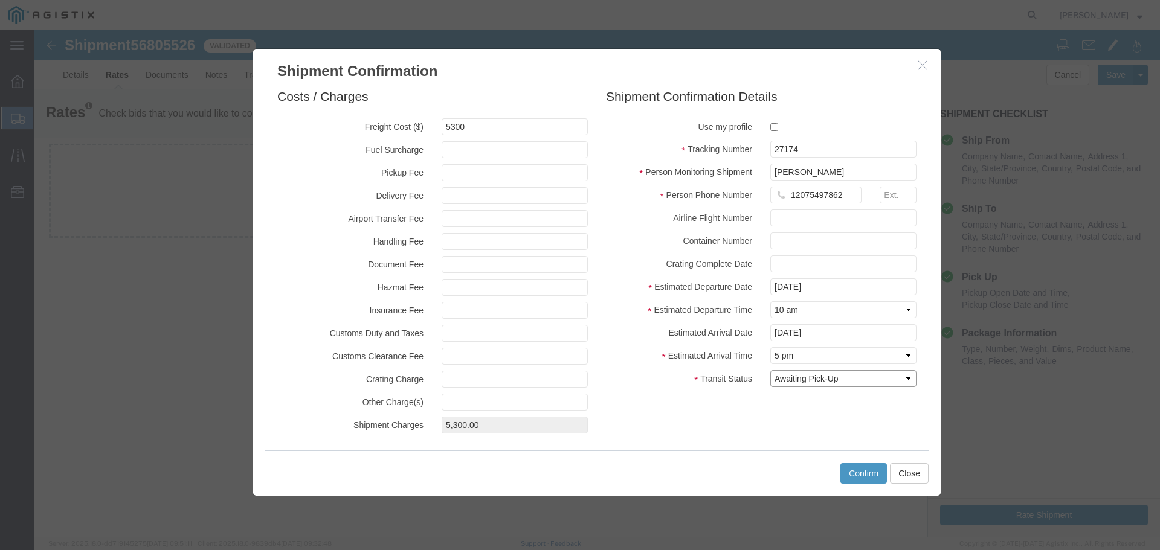
click at [833, 379] on select "Select Arrival Notice Available Arrival Notice Imported Arrive at Delivery Loca…" at bounding box center [843, 378] width 146 height 17
select select "DELIVRED"
click at [770, 370] on select "Select Arrival Notice Available Arrival Notice Imported Arrive at Delivery Loca…" at bounding box center [843, 378] width 146 height 17
click at [867, 476] on button "Confirm" at bounding box center [863, 473] width 47 height 21
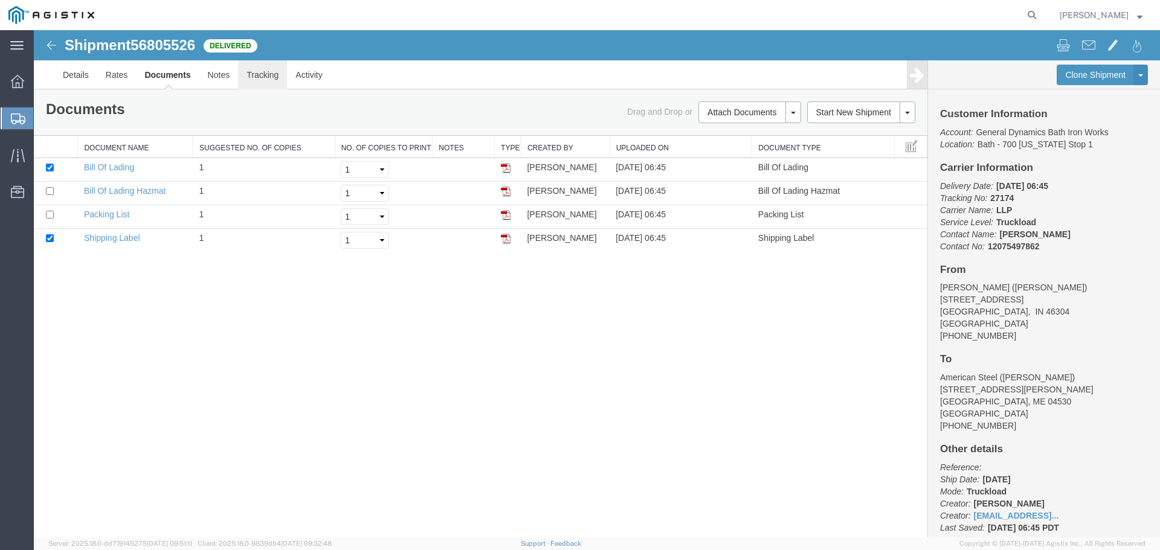
click at [257, 68] on link "Tracking" at bounding box center [262, 74] width 49 height 29
click at [265, 74] on link "Tracking" at bounding box center [261, 74] width 52 height 29
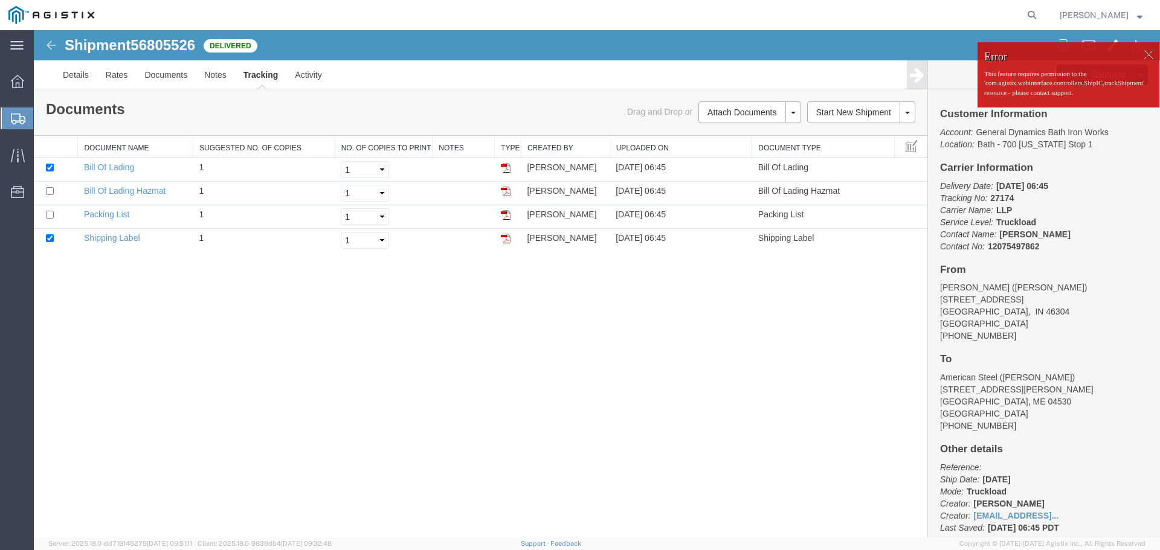
click at [1142, 56] on div at bounding box center [1148, 54] width 18 height 18
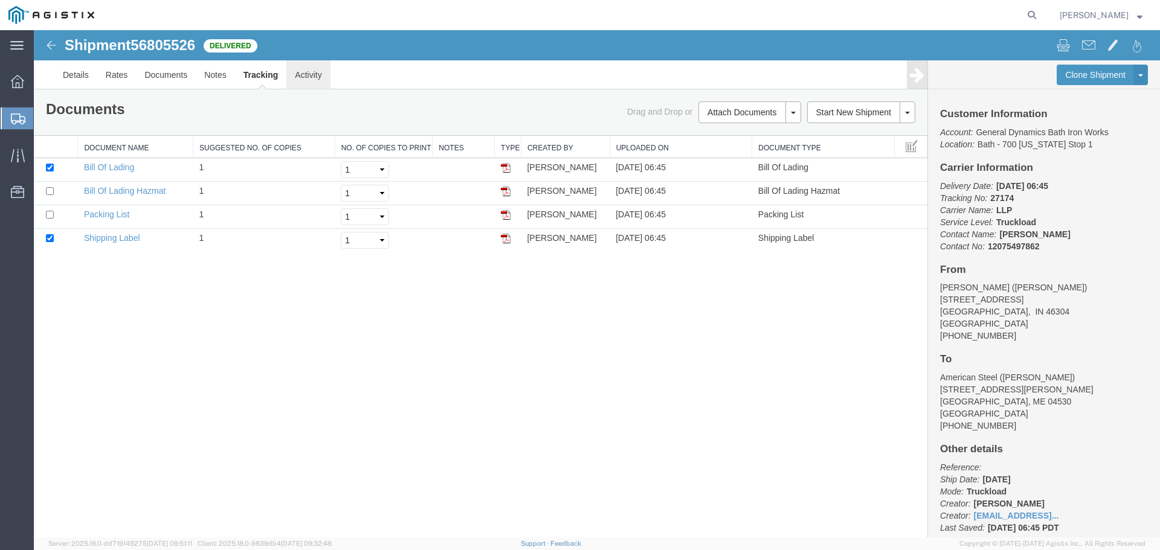
click at [300, 71] on link "Activity" at bounding box center [308, 74] width 44 height 29
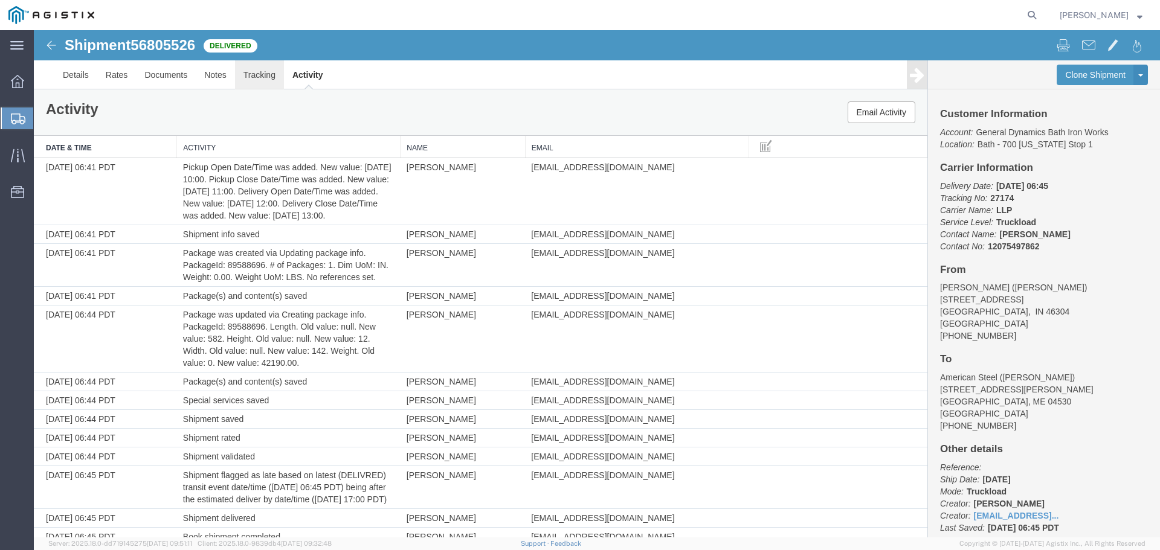
click at [254, 79] on link "Tracking" at bounding box center [259, 74] width 49 height 29
click at [1057, 44] on span at bounding box center [1063, 44] width 13 height 15
click at [50, 44] on img at bounding box center [51, 45] width 15 height 15
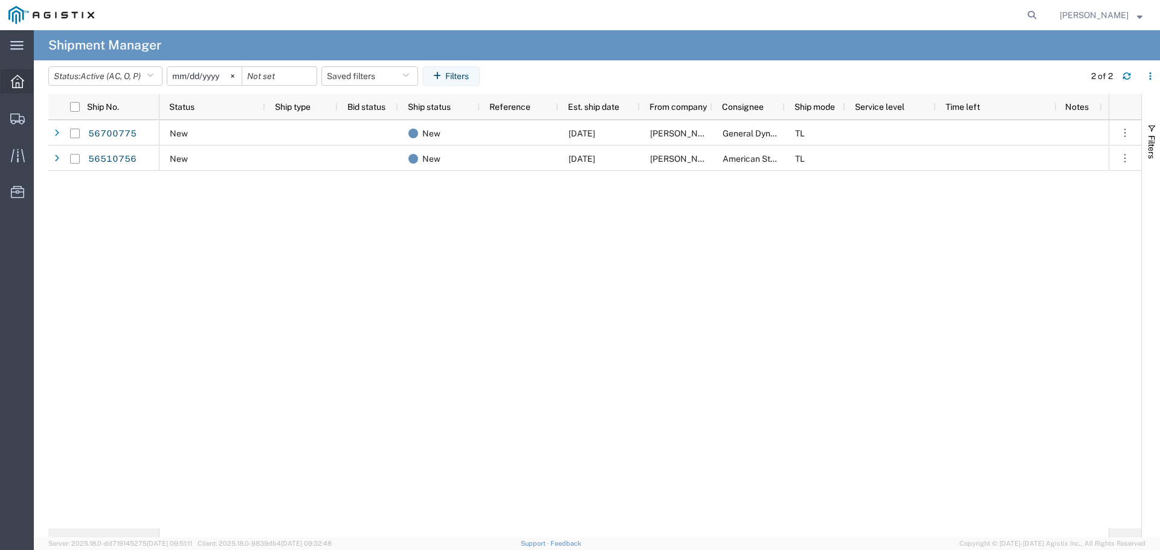
click at [42, 79] on span "Dashboard" at bounding box center [37, 81] width 8 height 24
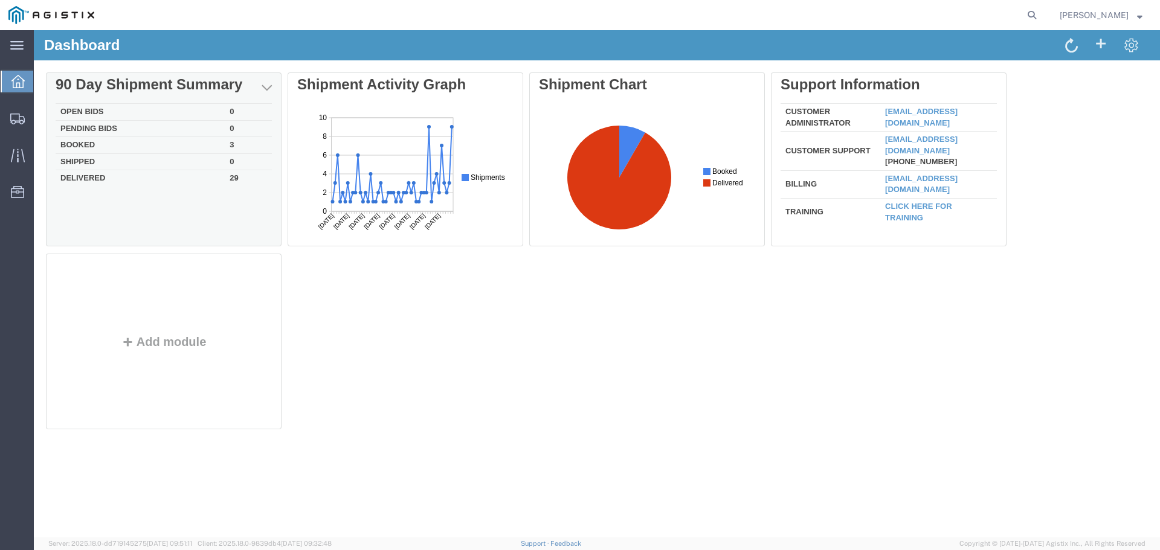
click at [83, 179] on td "Delivered" at bounding box center [140, 177] width 169 height 14
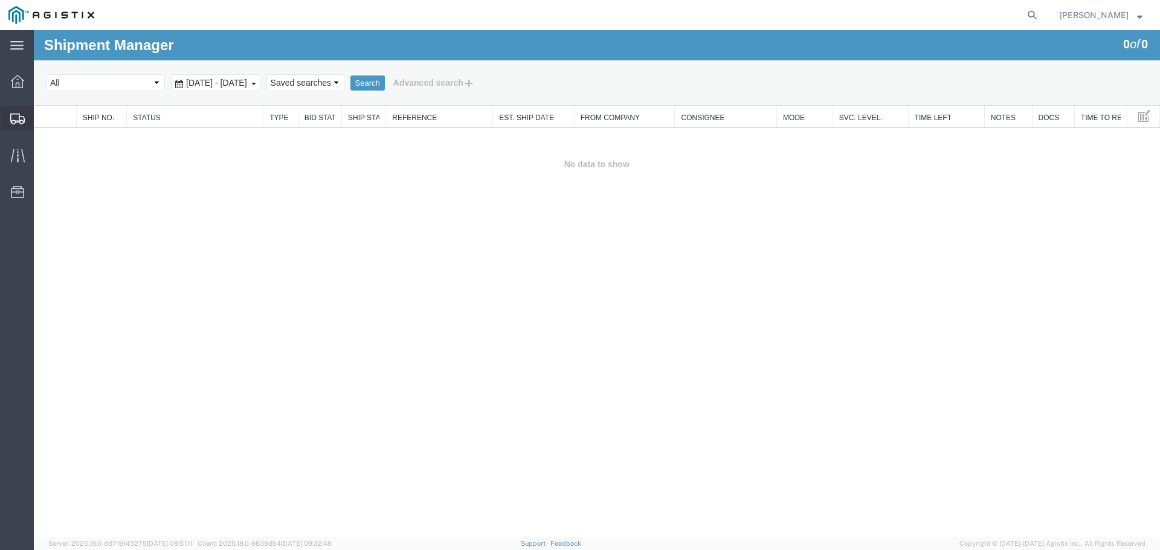
click at [42, 117] on span "Shipments" at bounding box center [37, 118] width 8 height 24
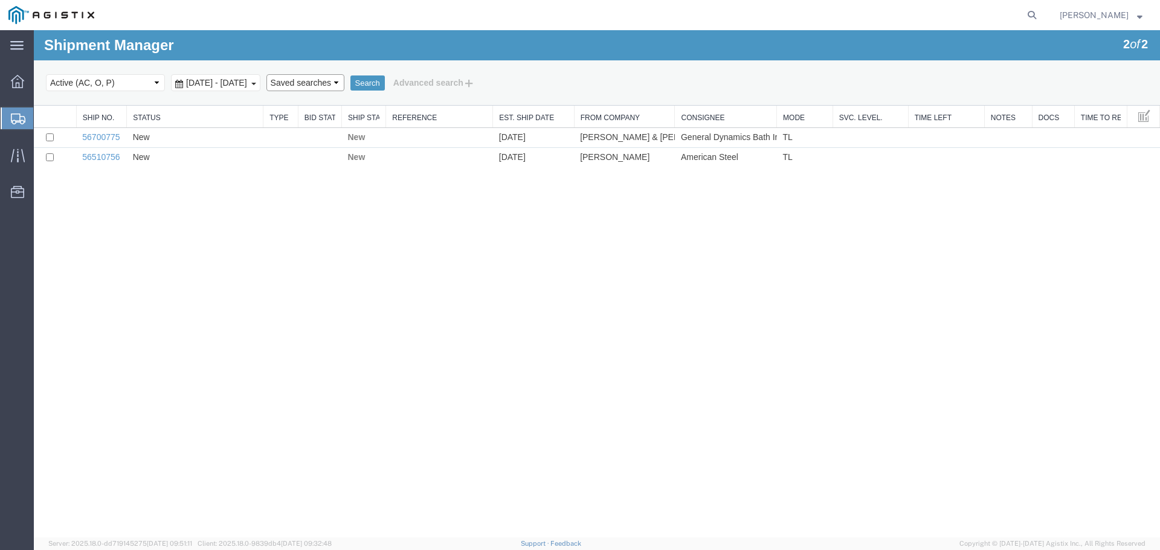
click at [344, 89] on select "Saved searches" at bounding box center [305, 82] width 78 height 17
click at [119, 88] on select "Select status Active (AC, O, P) All Approved Awaiting Confirmation (AC) Booked …" at bounding box center [105, 82] width 119 height 17
select select "DLVD"
click at [46, 74] on select "Select status Active (AC, O, P) All Approved Awaiting Confirmation (AC) Booked …" at bounding box center [105, 82] width 119 height 17
click at [385, 86] on button "Search" at bounding box center [367, 84] width 34 height 16
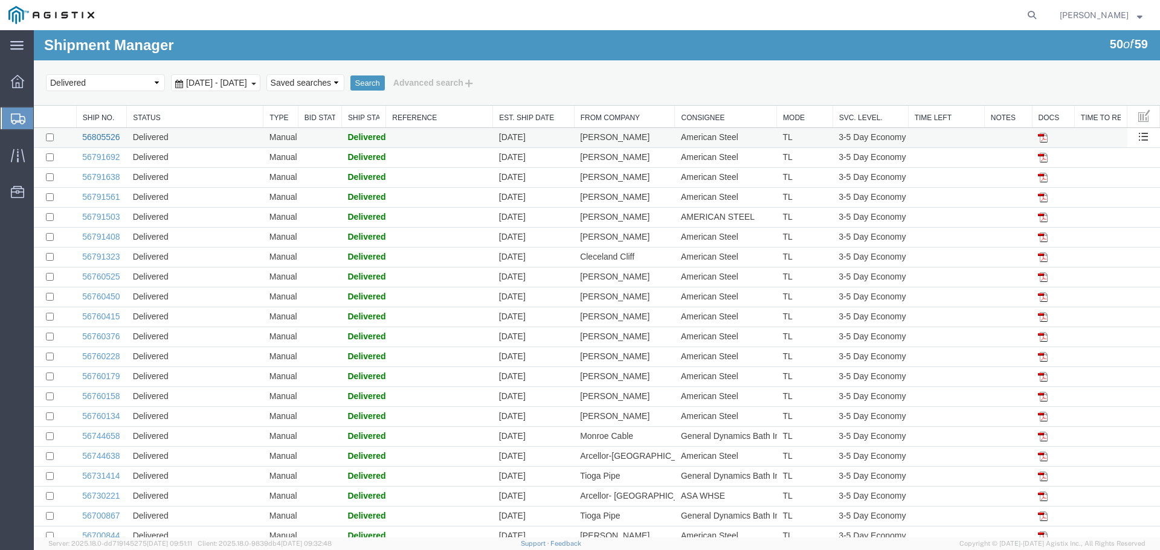
click at [108, 140] on link "56805526" at bounding box center [100, 137] width 37 height 10
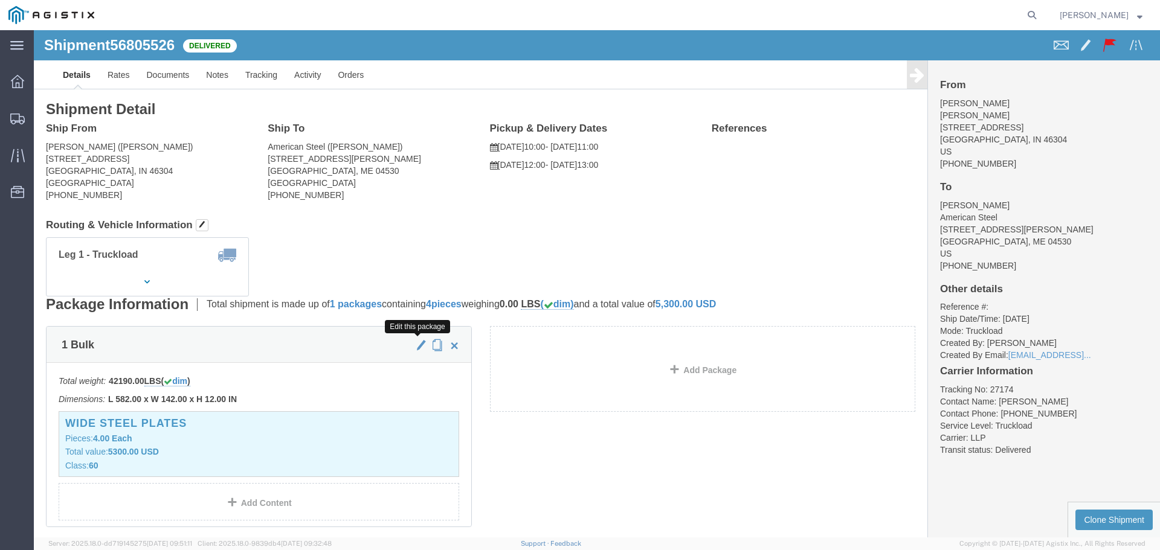
click span "button"
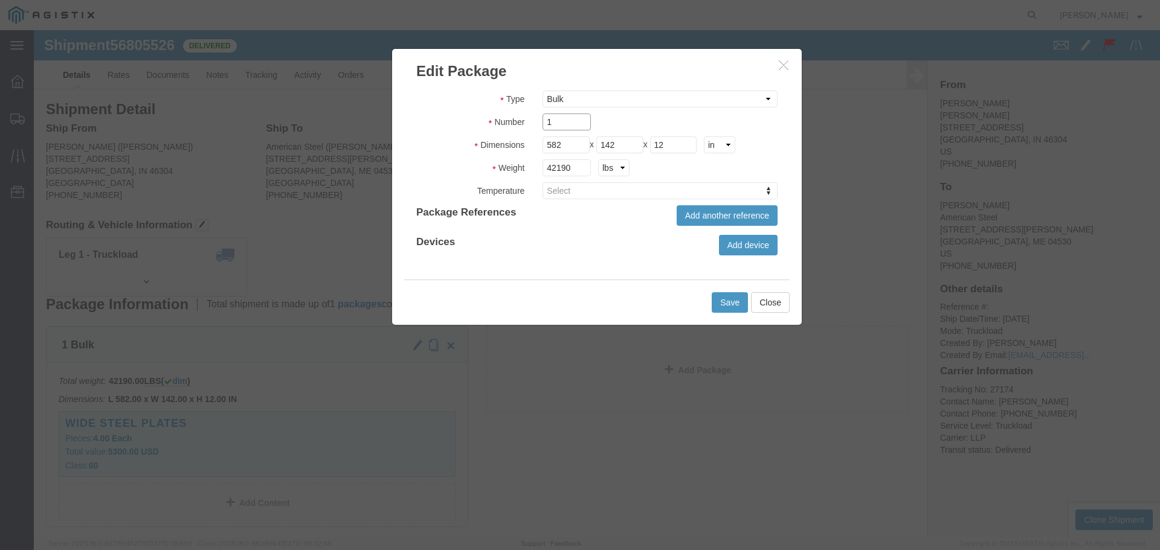
drag, startPoint x: 530, startPoint y: 100, endPoint x: 445, endPoint y: 89, distance: 86.0
click div "Number 1"
type input "4"
click button "Save"
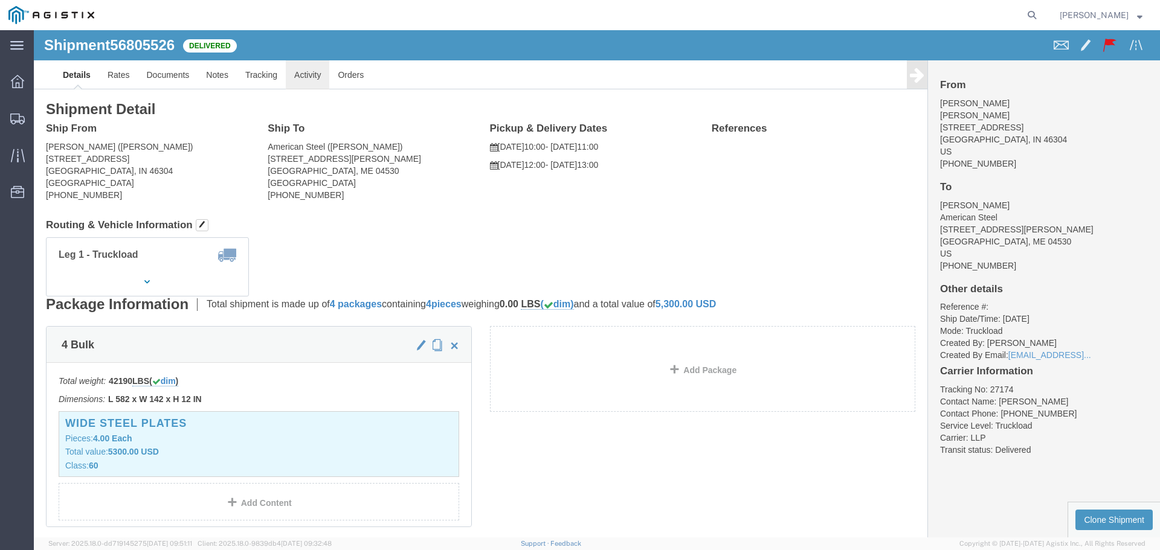
click link "Activity"
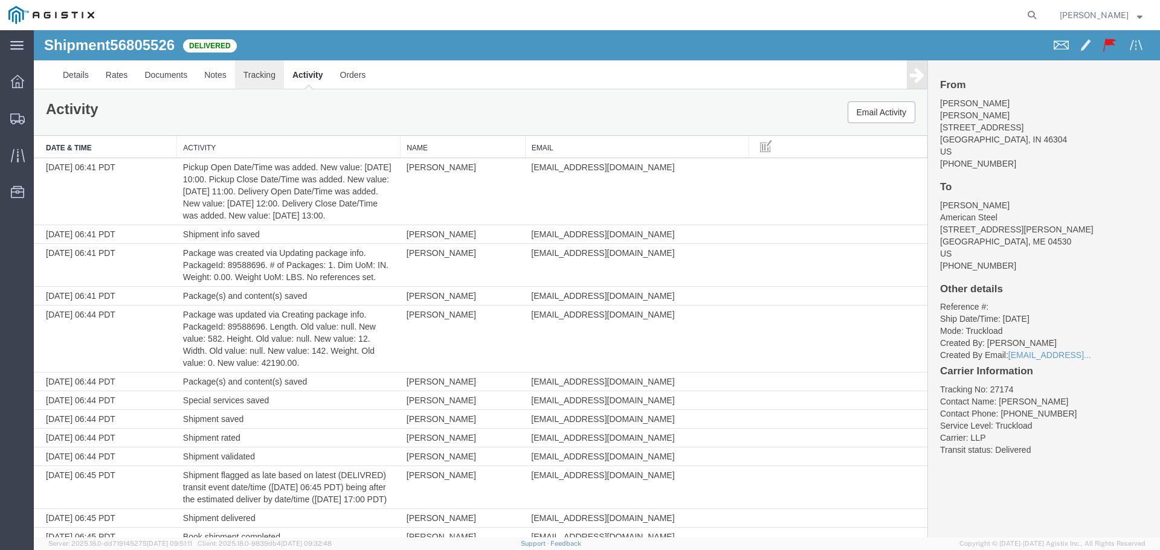
click at [262, 80] on link "Tracking" at bounding box center [259, 74] width 49 height 29
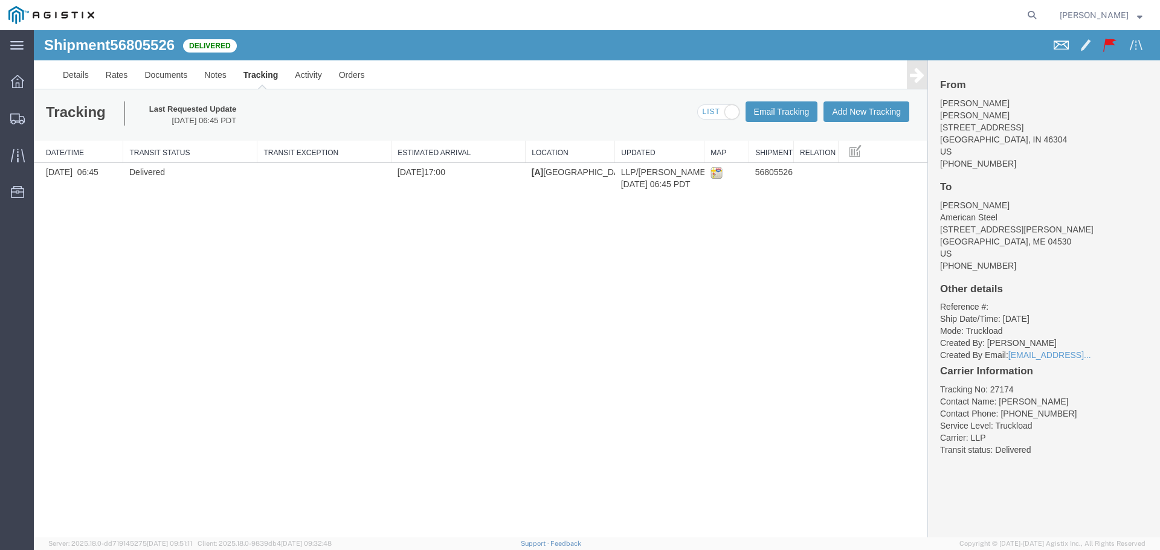
click at [1057, 47] on span at bounding box center [1061, 44] width 15 height 15
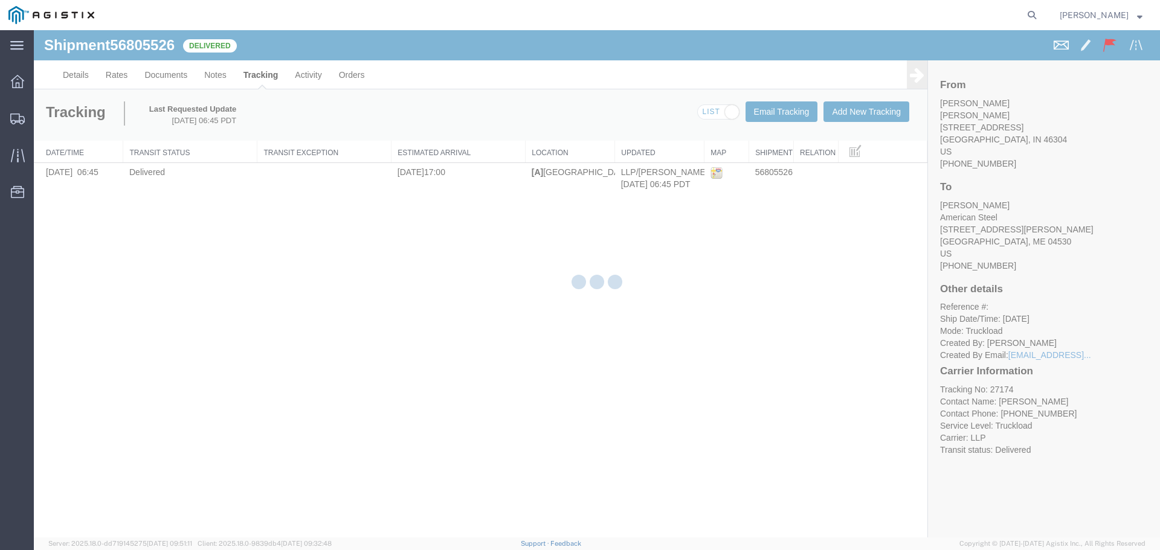
checkbox input "true"
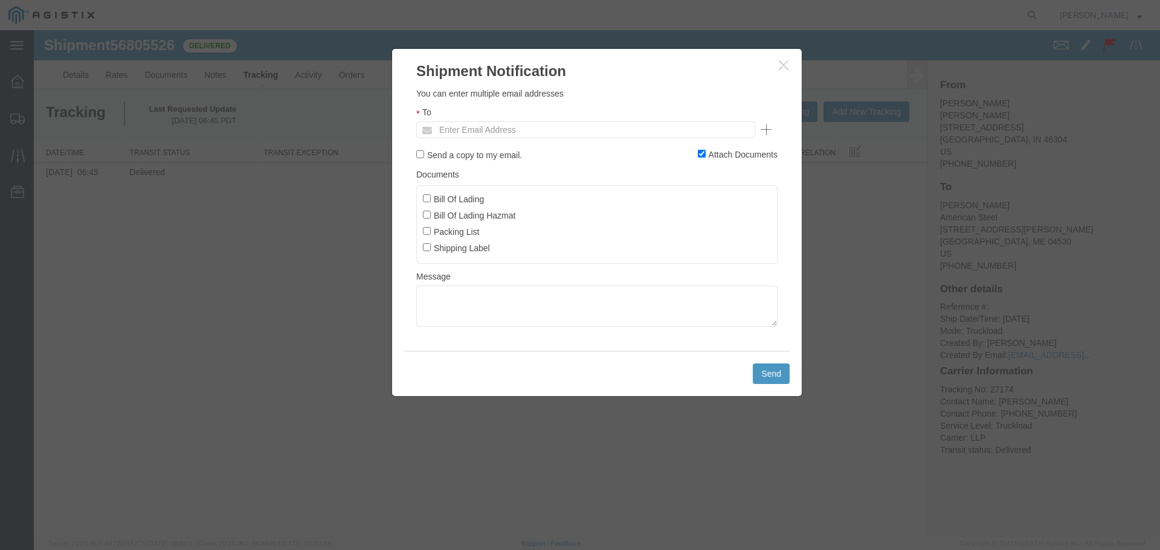
click at [781, 73] on h2 "Shipment Notification" at bounding box center [597, 65] width 410 height 33
click at [778, 69] on button "button" at bounding box center [785, 65] width 15 height 15
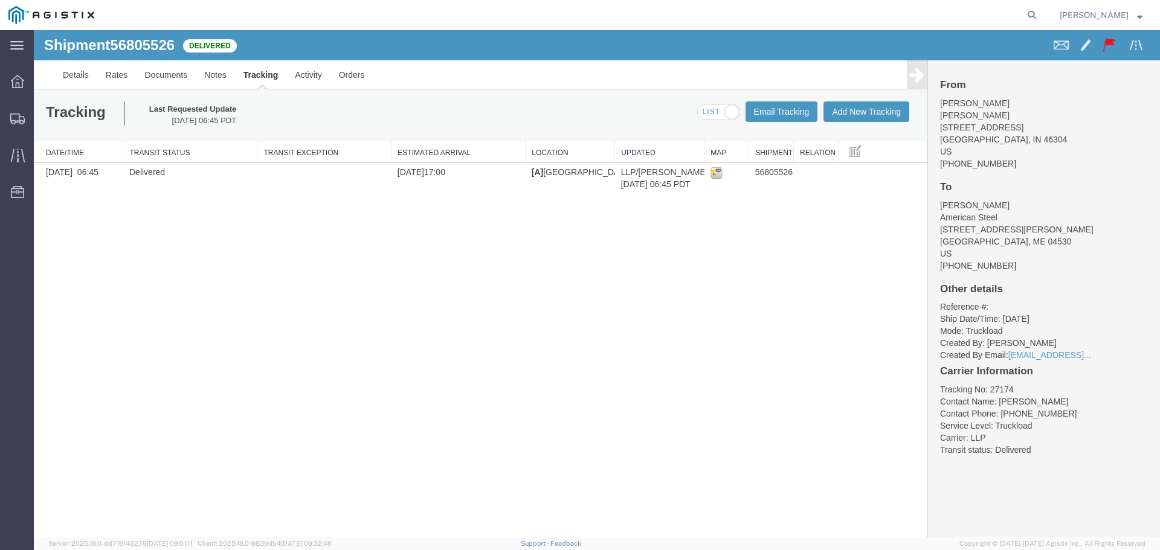
click at [1140, 45] on span at bounding box center [1136, 44] width 15 height 15
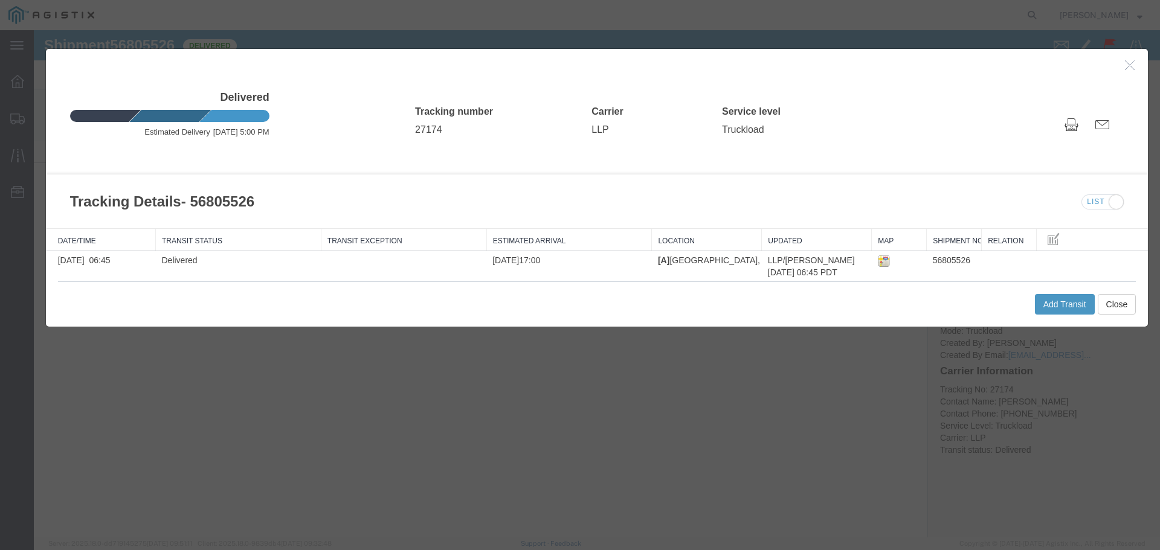
click at [1136, 69] on button "button" at bounding box center [1131, 65] width 15 height 15
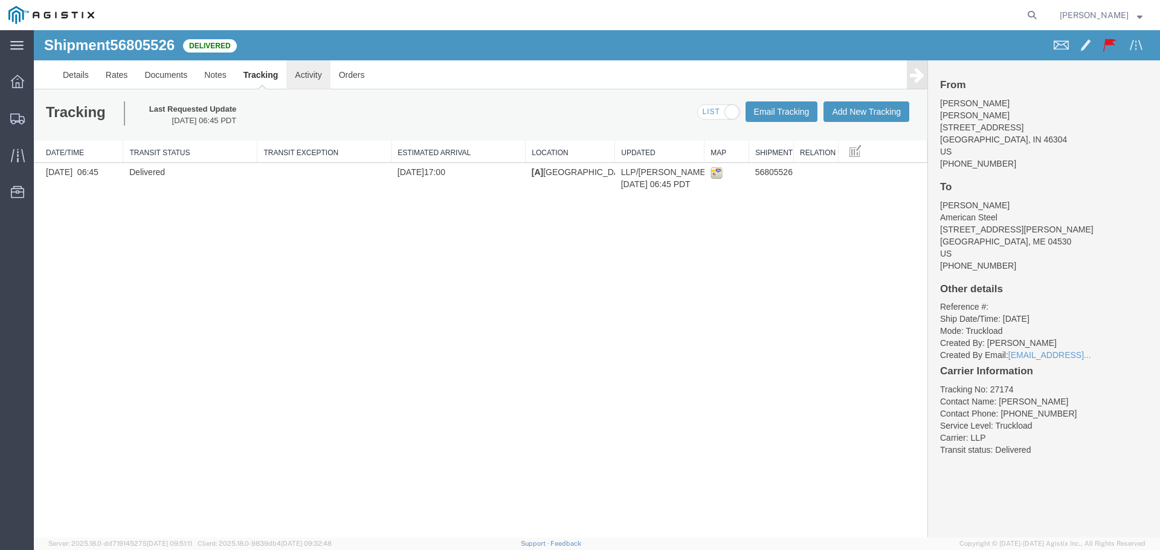
click at [312, 82] on link "Activity" at bounding box center [308, 74] width 44 height 29
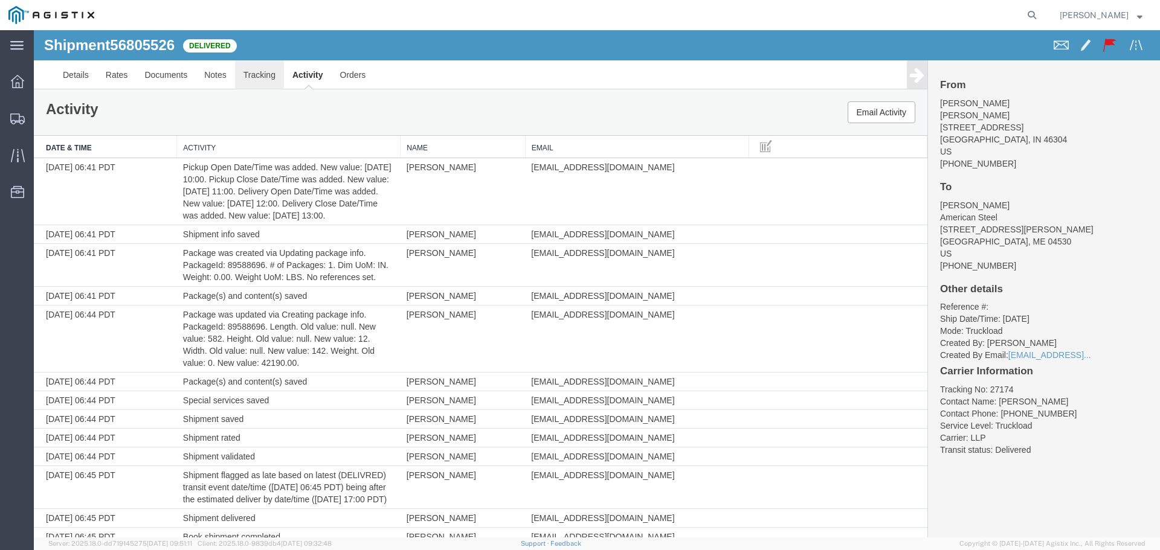
click at [270, 82] on link "Tracking" at bounding box center [259, 74] width 49 height 29
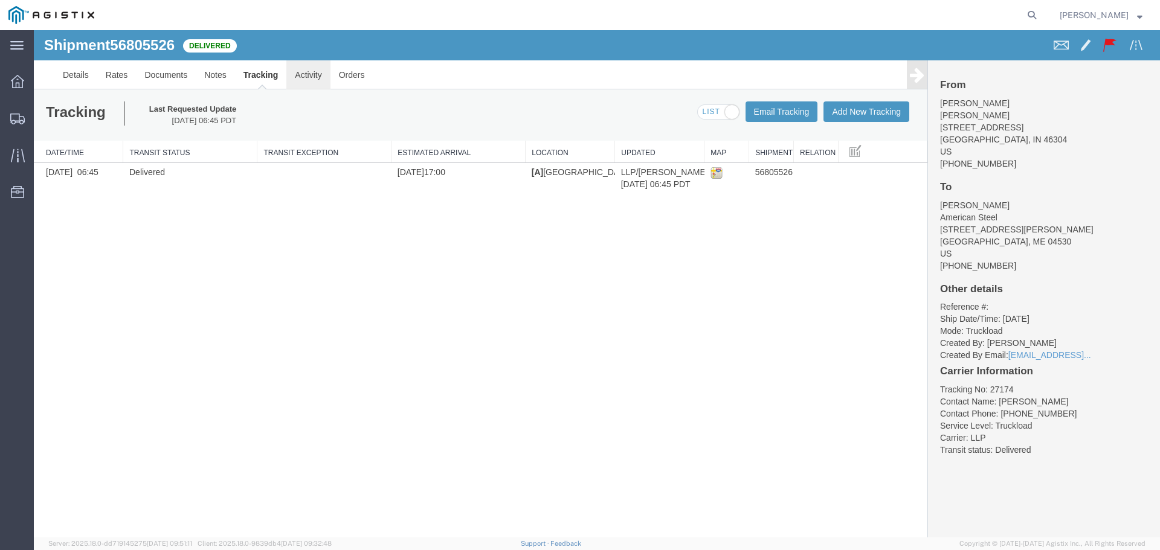
click at [302, 78] on link "Activity" at bounding box center [308, 74] width 44 height 29
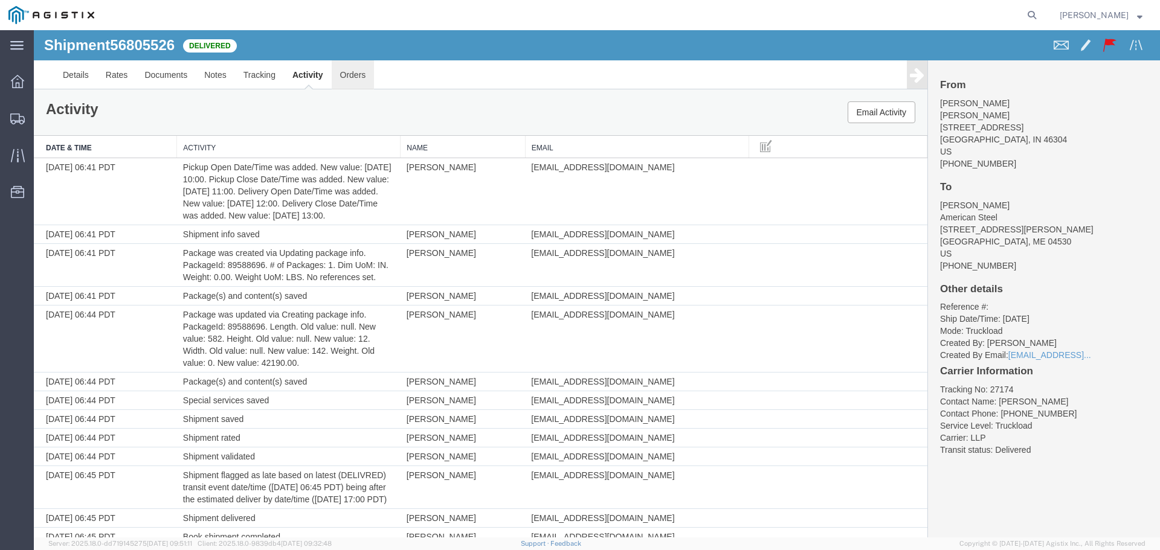
click at [353, 86] on link "Orders" at bounding box center [353, 74] width 43 height 29
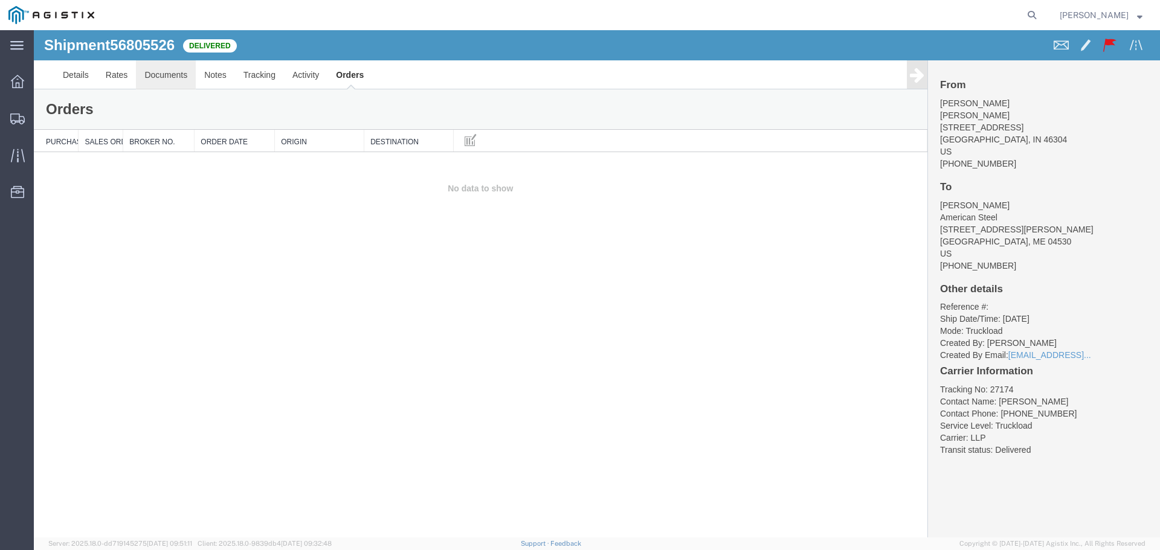
click at [152, 86] on link "Documents" at bounding box center [166, 74] width 60 height 29
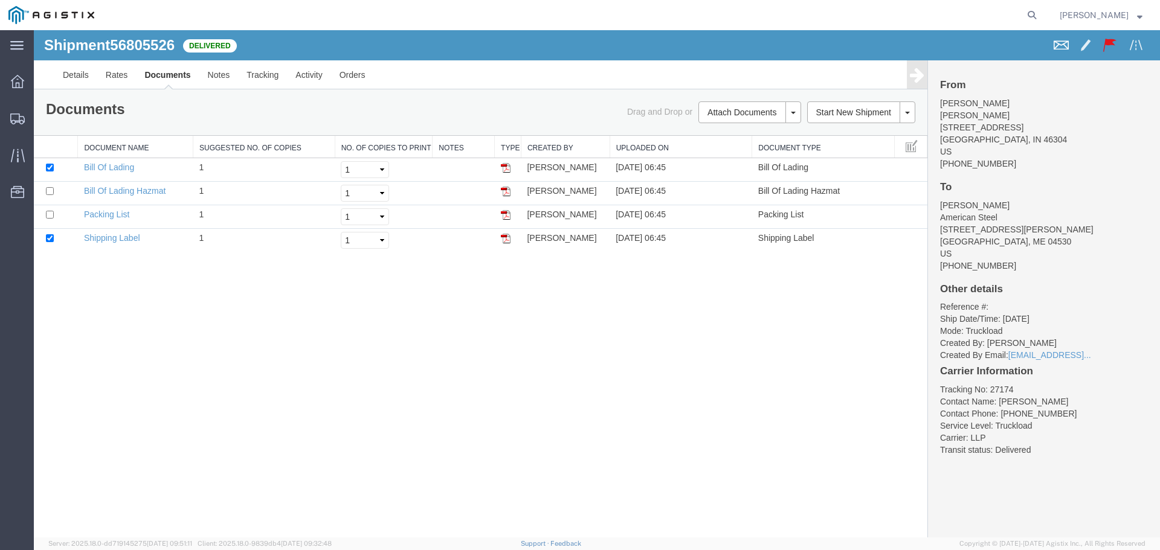
click at [1060, 47] on span at bounding box center [1061, 44] width 15 height 15
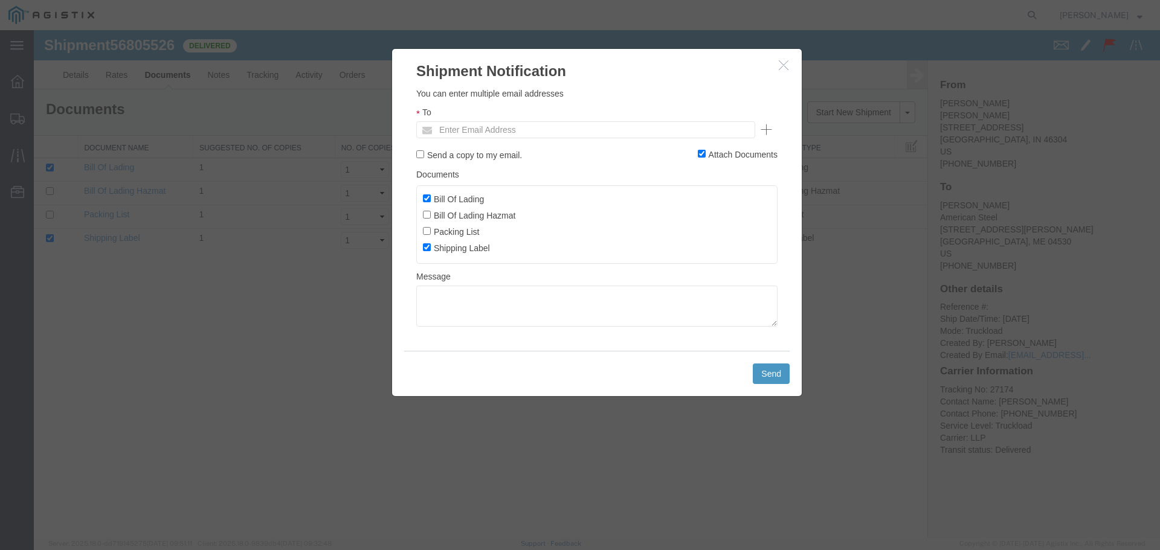
click at [784, 77] on h2 "Shipment Notification" at bounding box center [597, 65] width 410 height 33
click at [784, 66] on icon "button" at bounding box center [784, 65] width 10 height 10
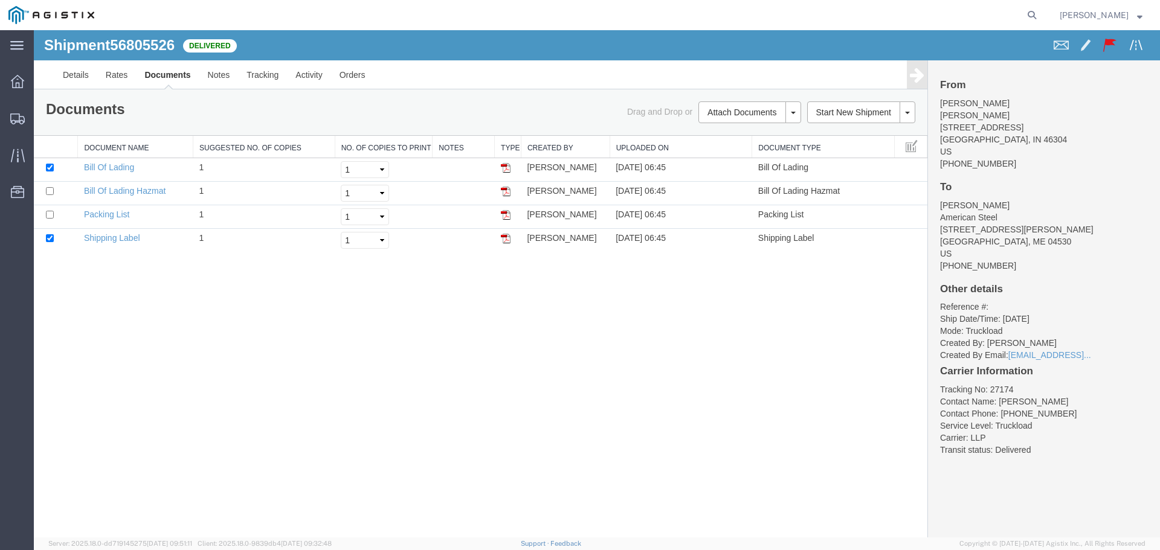
click at [1131, 49] on span at bounding box center [1136, 44] width 15 height 15
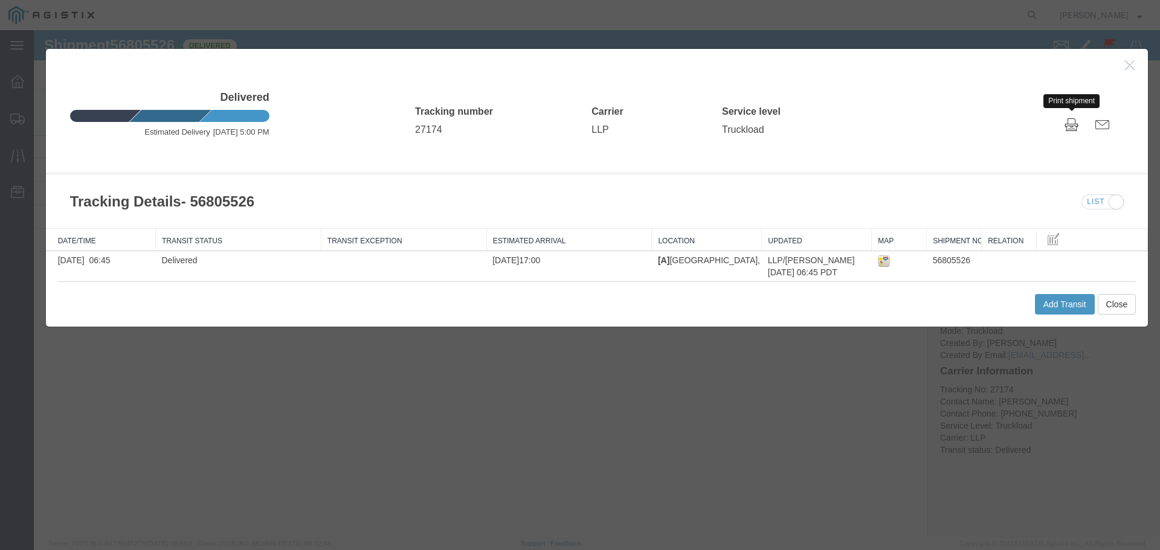
click at [1073, 127] on span at bounding box center [1072, 124] width 14 height 15
click at [1123, 67] on h3 at bounding box center [597, 62] width 1103 height 27
click at [1128, 70] on button "button" at bounding box center [1131, 65] width 15 height 15
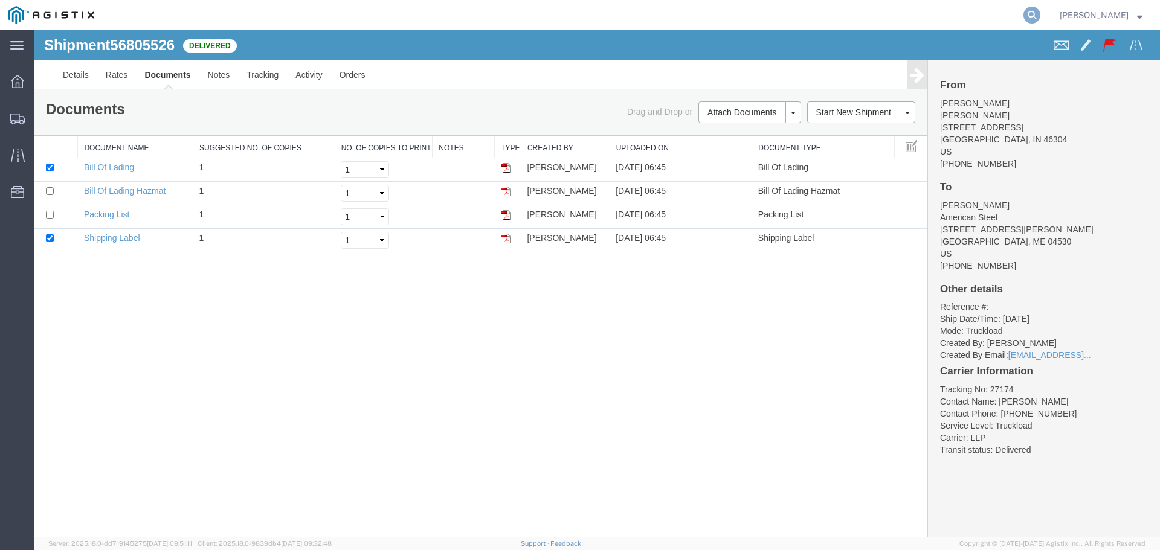
click at [1023, 15] on icon at bounding box center [1031, 15] width 17 height 17
click at [96, 78] on link "Details" at bounding box center [75, 74] width 43 height 29
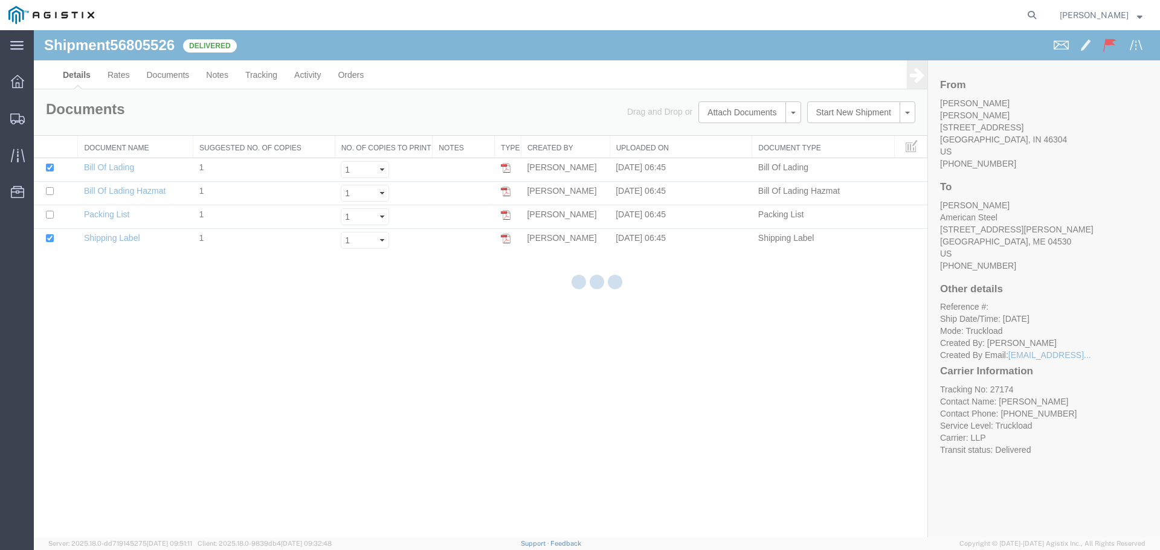
click at [111, 76] on div at bounding box center [597, 284] width 1126 height 508
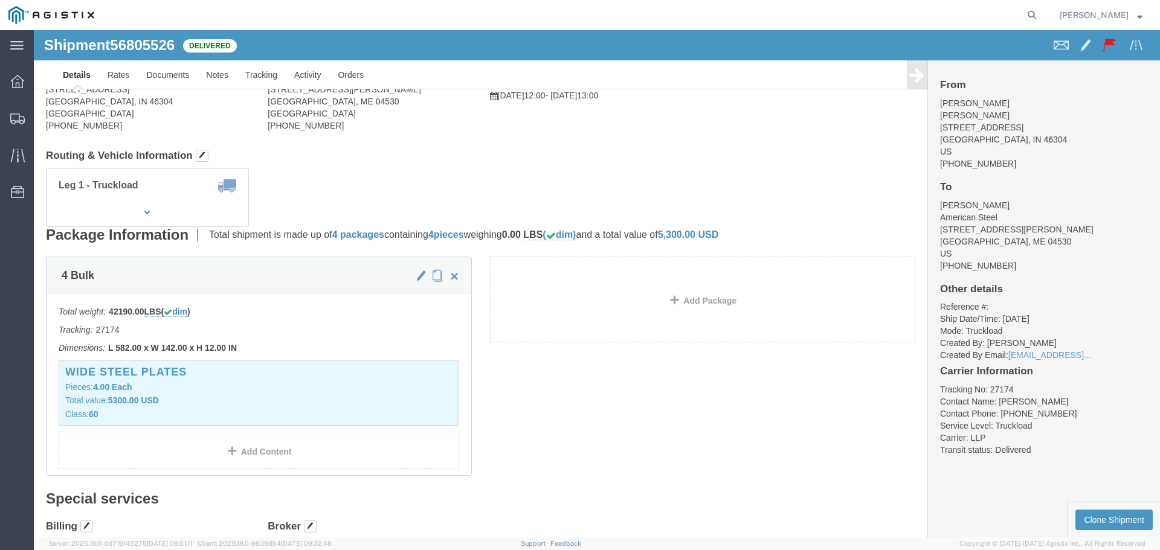
scroll to position [121, 0]
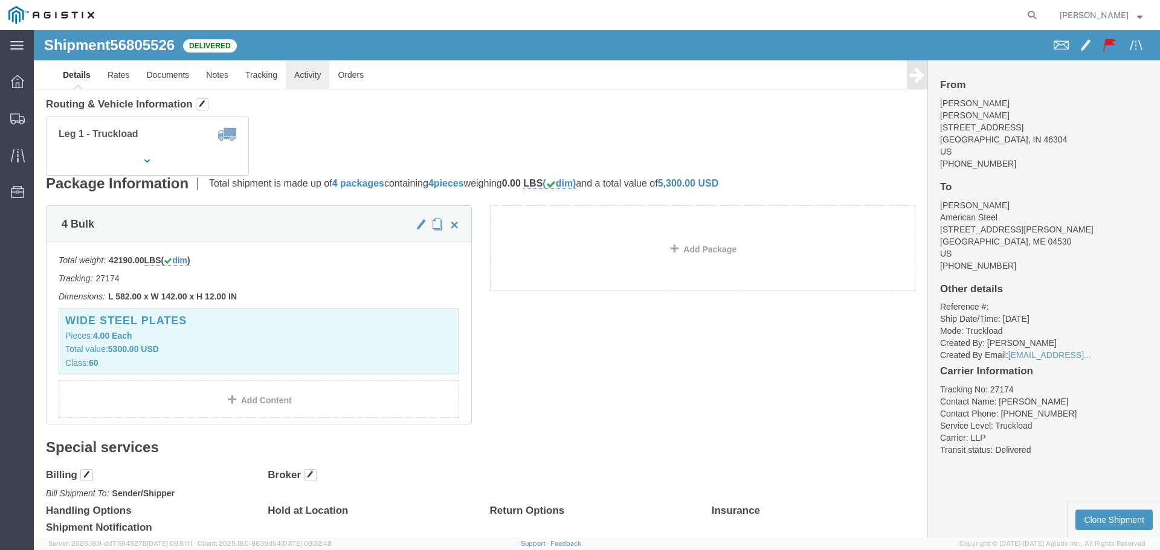
click link "Activity"
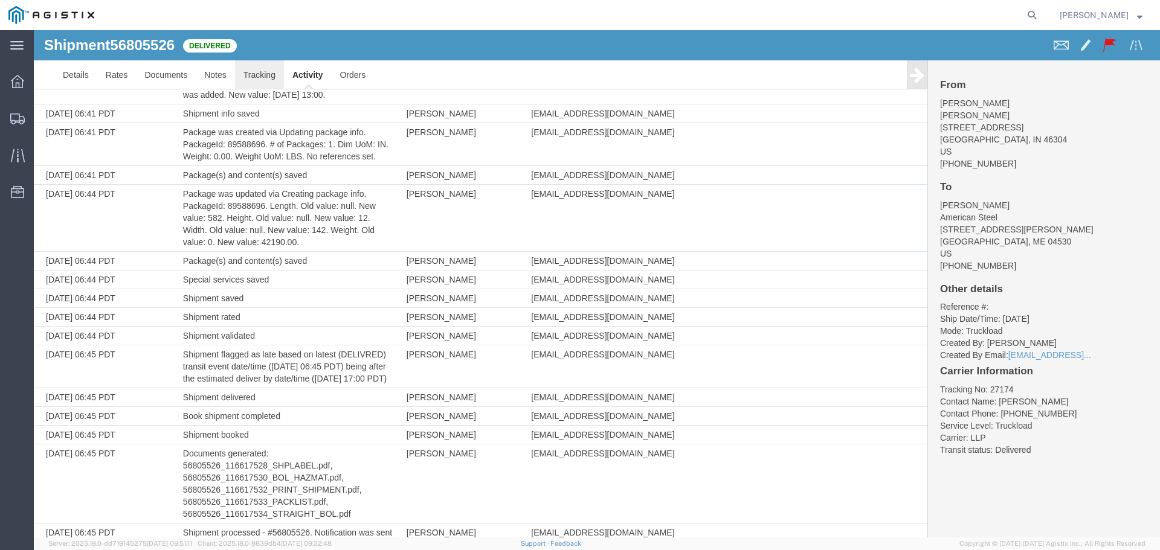
click at [252, 78] on link "Tracking" at bounding box center [259, 74] width 49 height 29
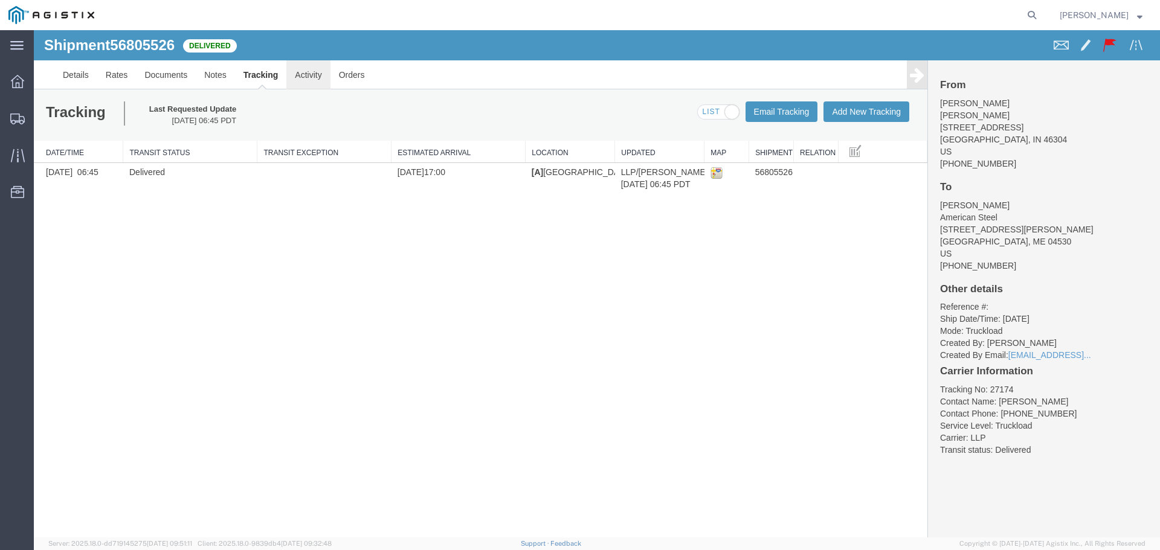
click at [310, 76] on link "Activity" at bounding box center [308, 74] width 44 height 29
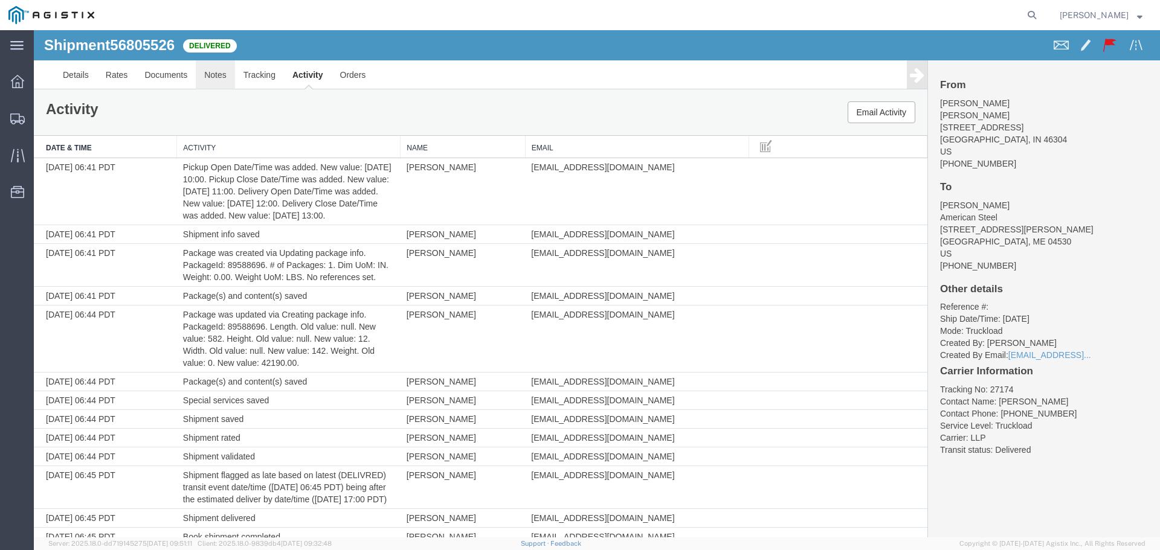
click at [218, 71] on link "Notes" at bounding box center [215, 74] width 39 height 29
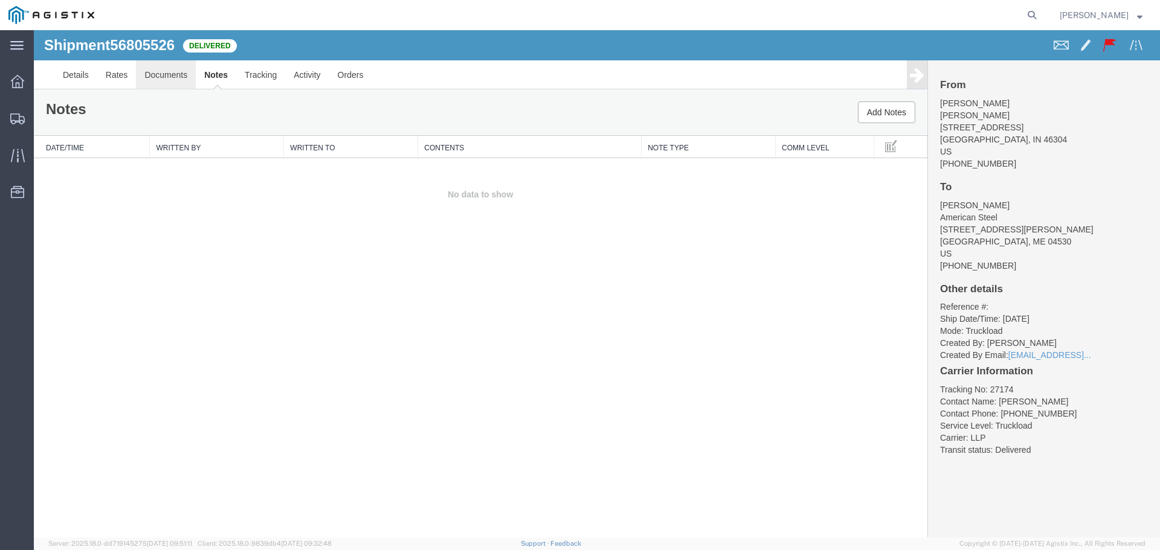
click at [166, 81] on link "Documents" at bounding box center [166, 74] width 60 height 29
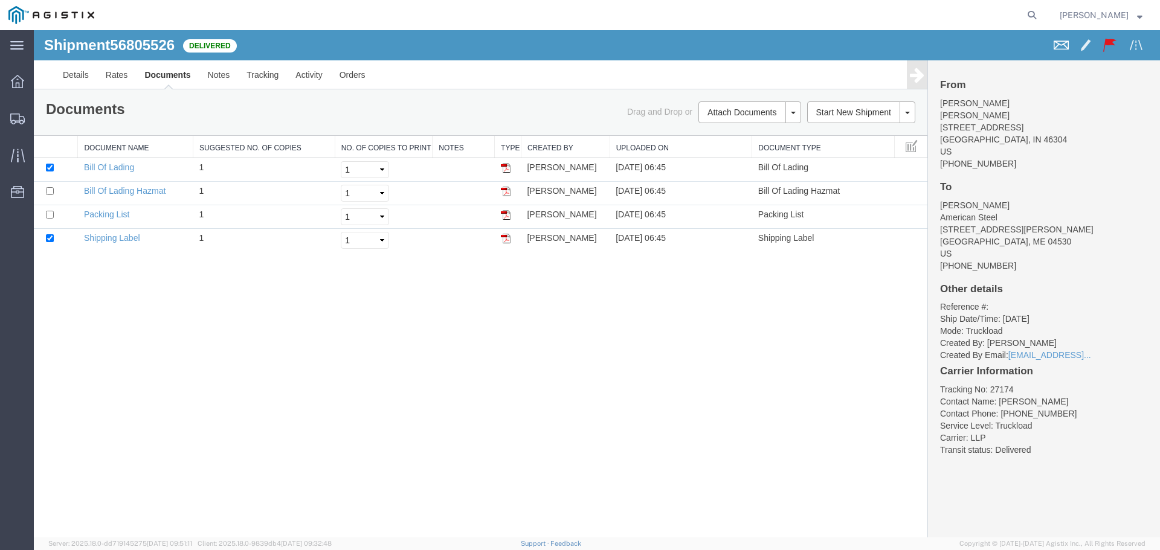
click at [1065, 44] on span at bounding box center [1061, 44] width 15 height 15
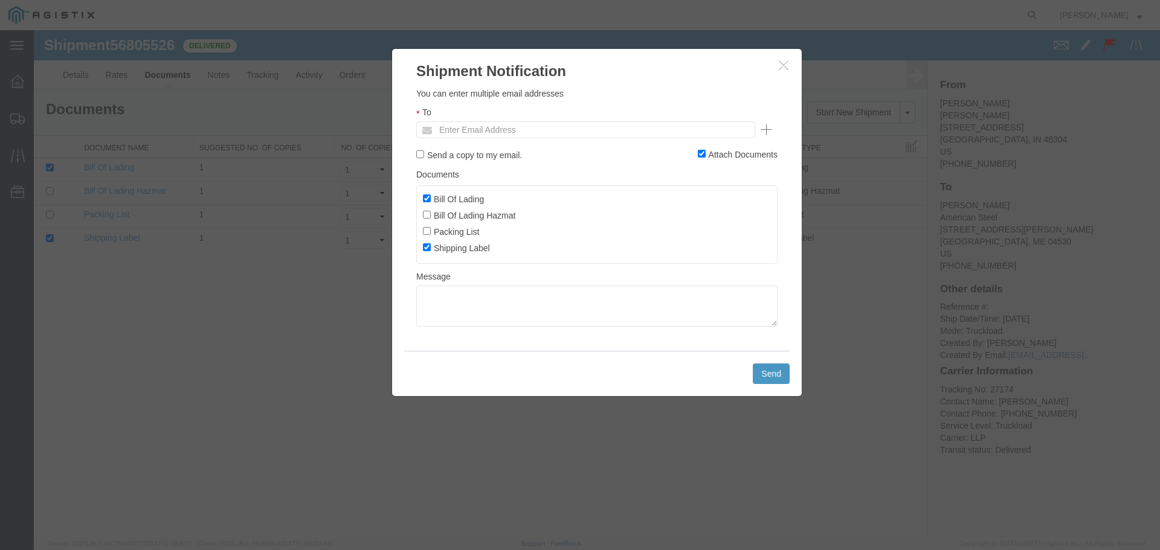
click at [786, 65] on icon "button" at bounding box center [784, 65] width 10 height 10
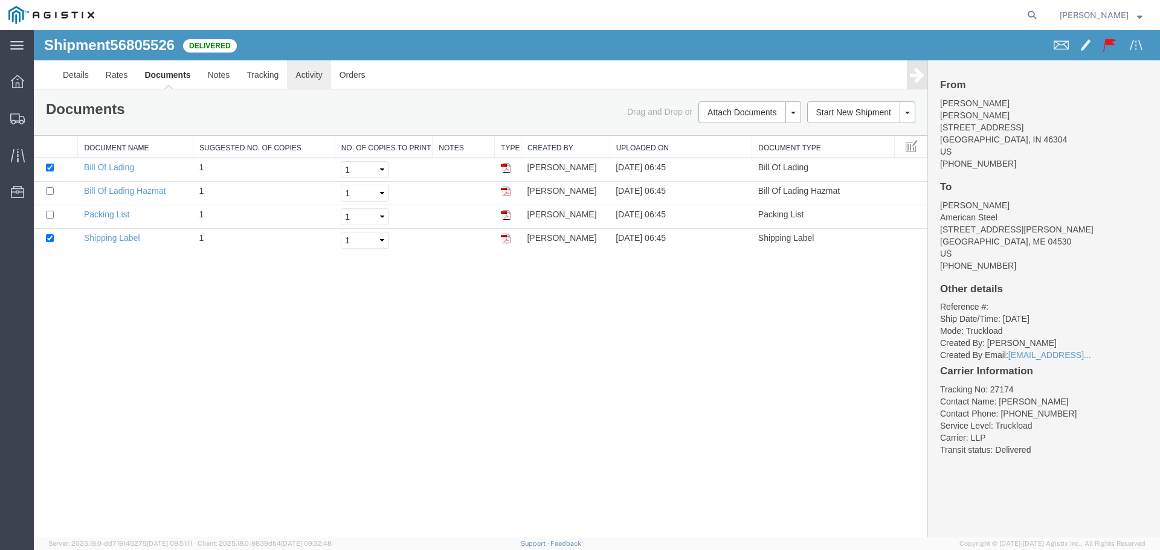
click at [318, 74] on link "Activity" at bounding box center [309, 74] width 44 height 29
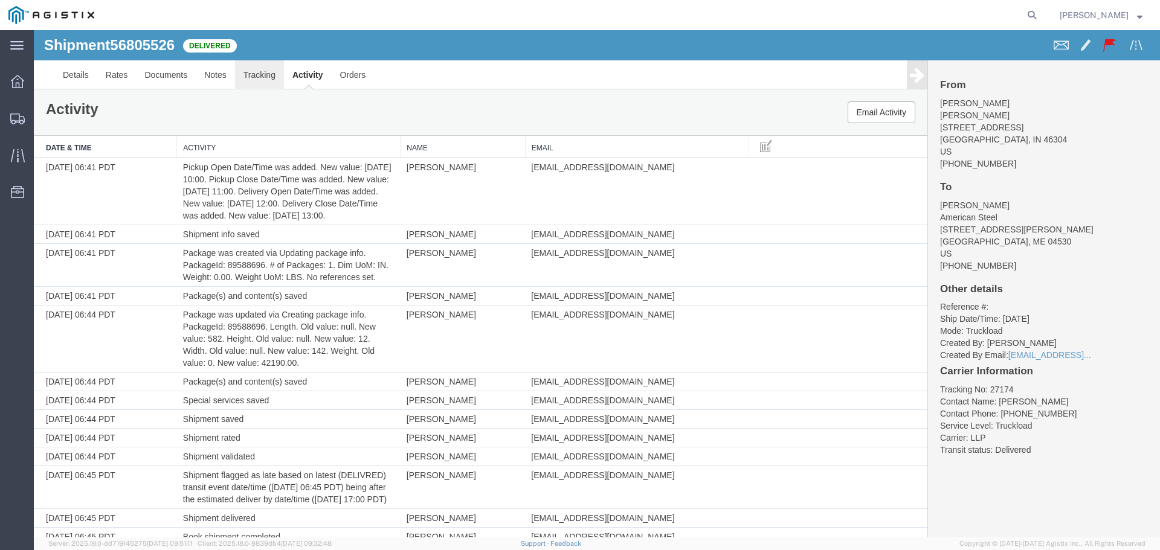
click at [262, 80] on link "Tracking" at bounding box center [259, 74] width 49 height 29
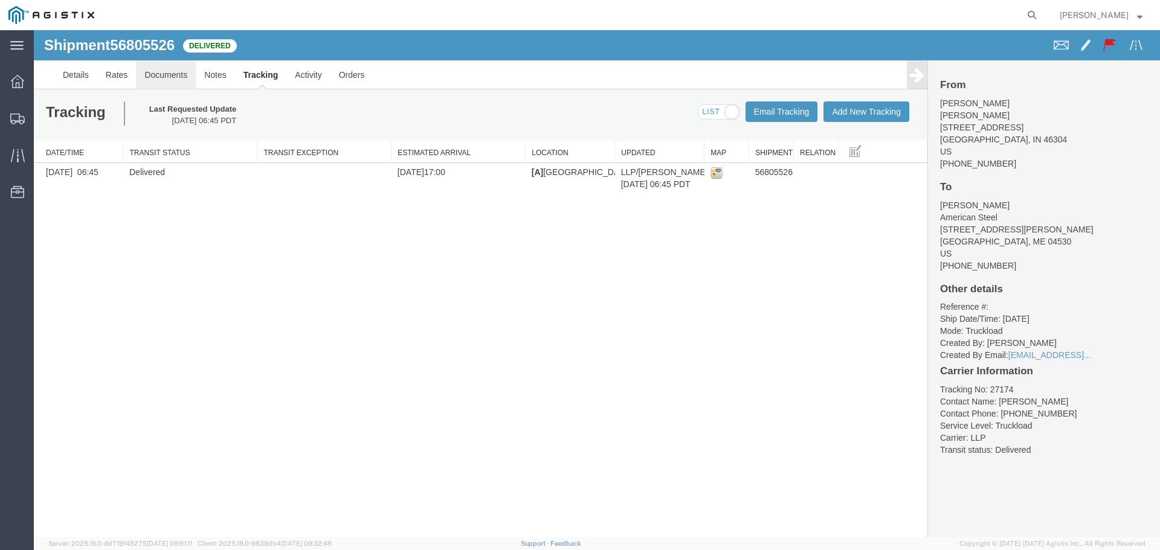
click at [187, 67] on link "Documents" at bounding box center [166, 74] width 60 height 29
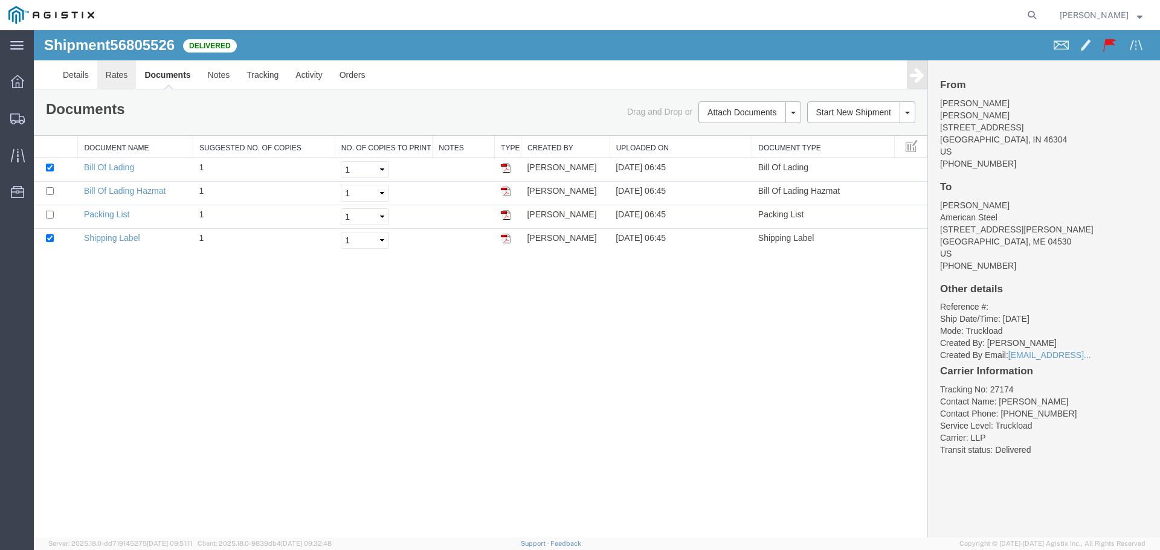
click at [104, 87] on link "Rates" at bounding box center [116, 74] width 39 height 29
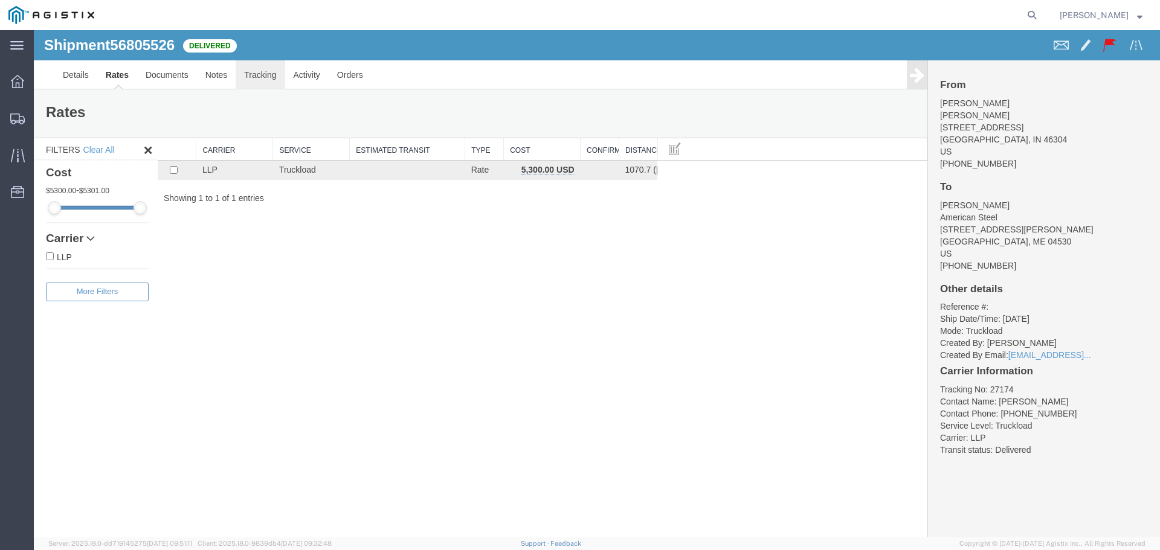
click at [249, 78] on link "Tracking" at bounding box center [260, 74] width 49 height 29
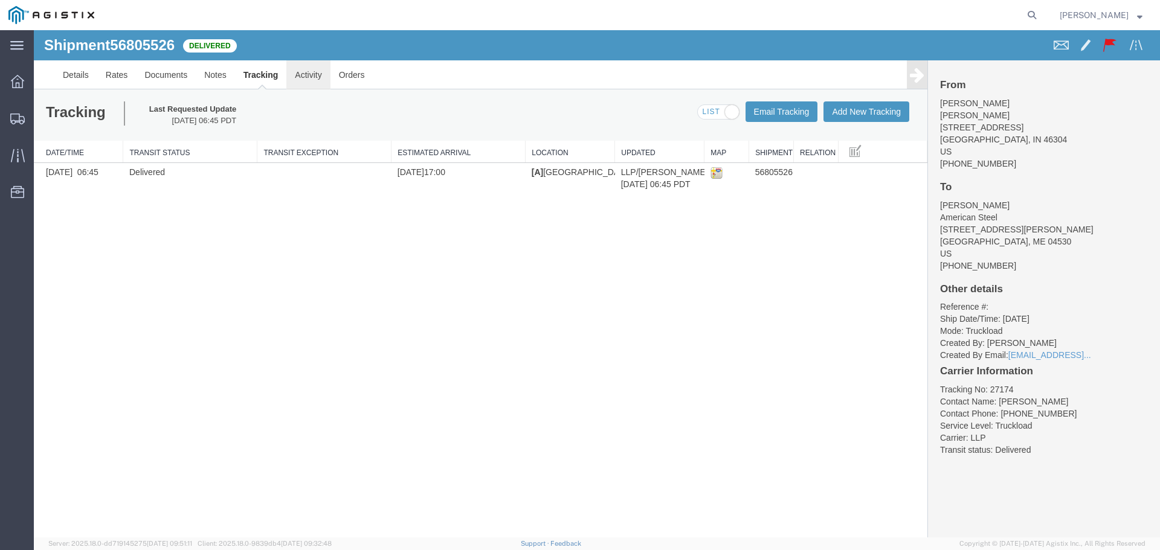
click at [309, 74] on link "Activity" at bounding box center [308, 74] width 44 height 29
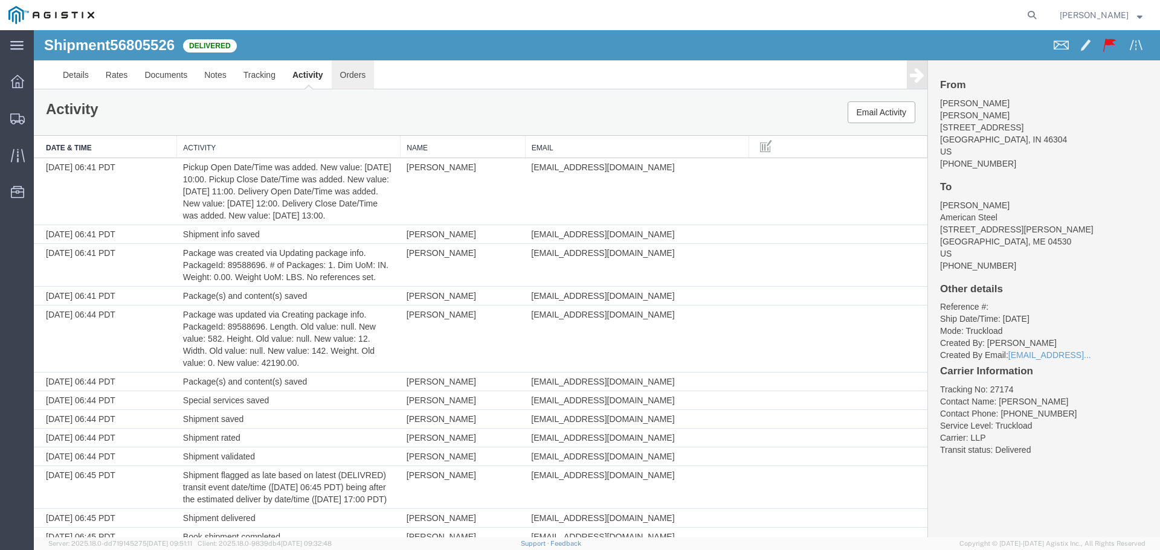
click at [365, 73] on link "Orders" at bounding box center [353, 74] width 43 height 29
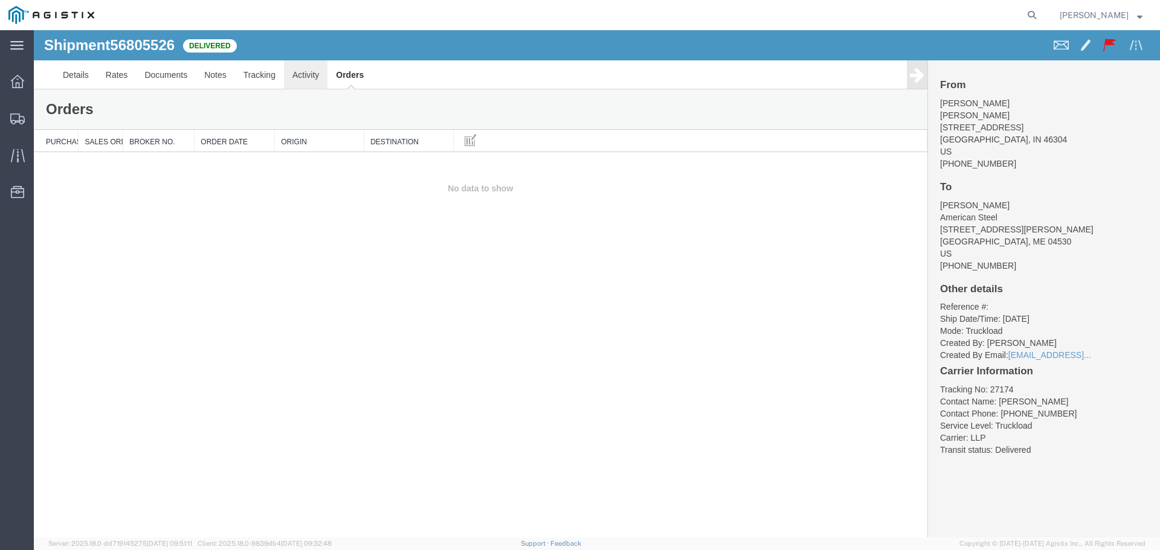
click at [317, 74] on link "Activity" at bounding box center [306, 74] width 44 height 29
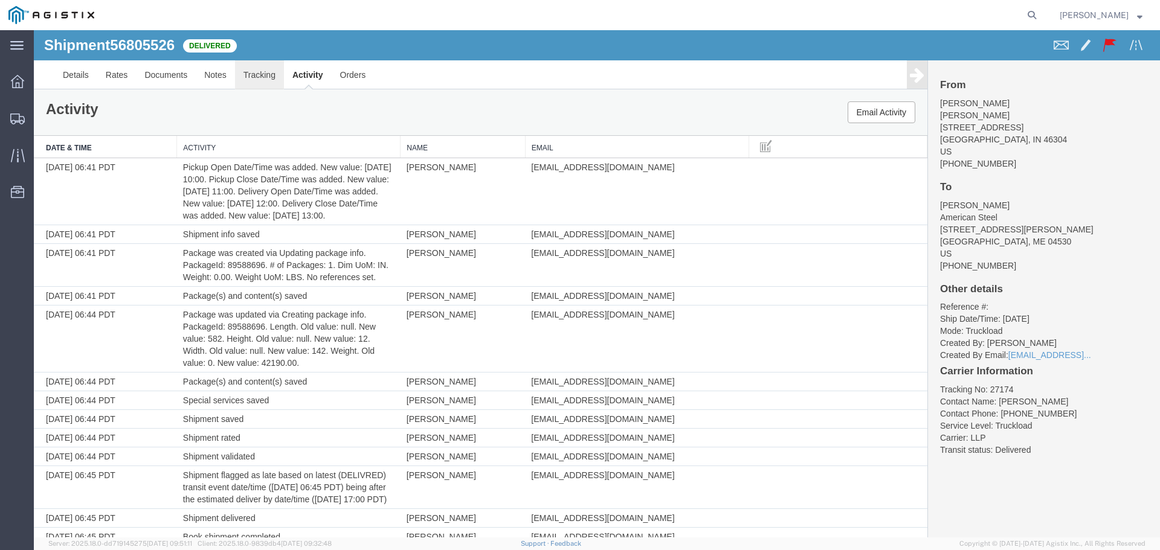
click at [250, 76] on link "Tracking" at bounding box center [259, 74] width 49 height 29
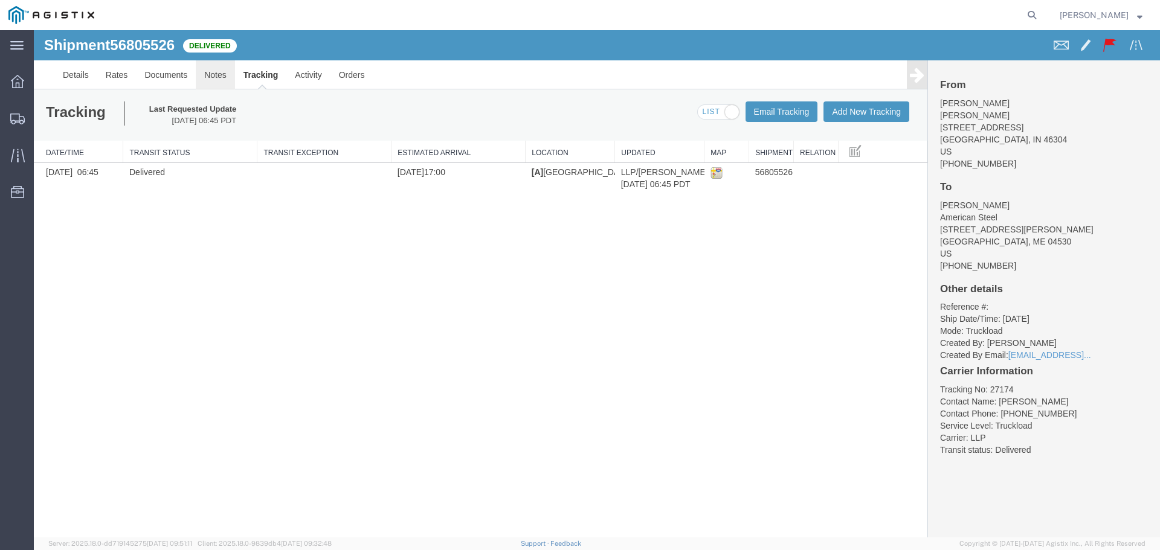
click at [219, 73] on link "Notes" at bounding box center [215, 74] width 39 height 29
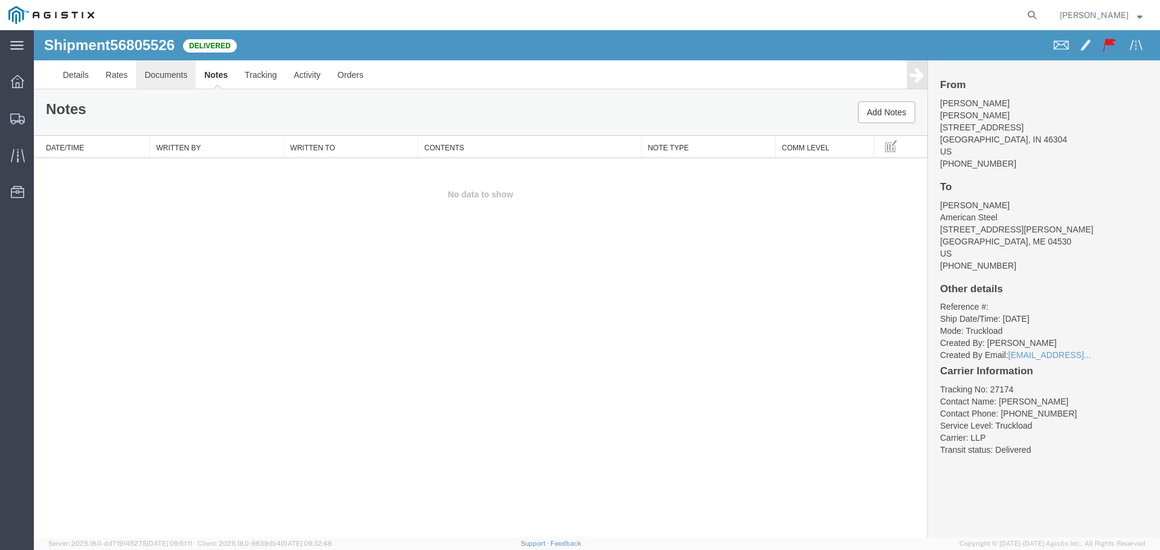
click at [167, 76] on link "Documents" at bounding box center [166, 74] width 60 height 29
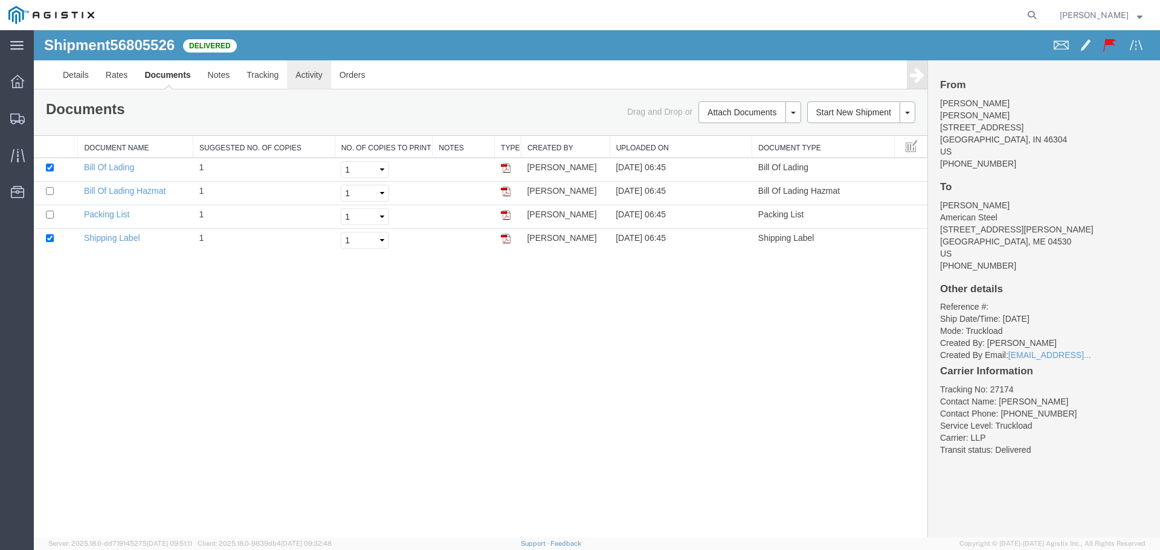
click at [306, 82] on link "Activity" at bounding box center [309, 74] width 44 height 29
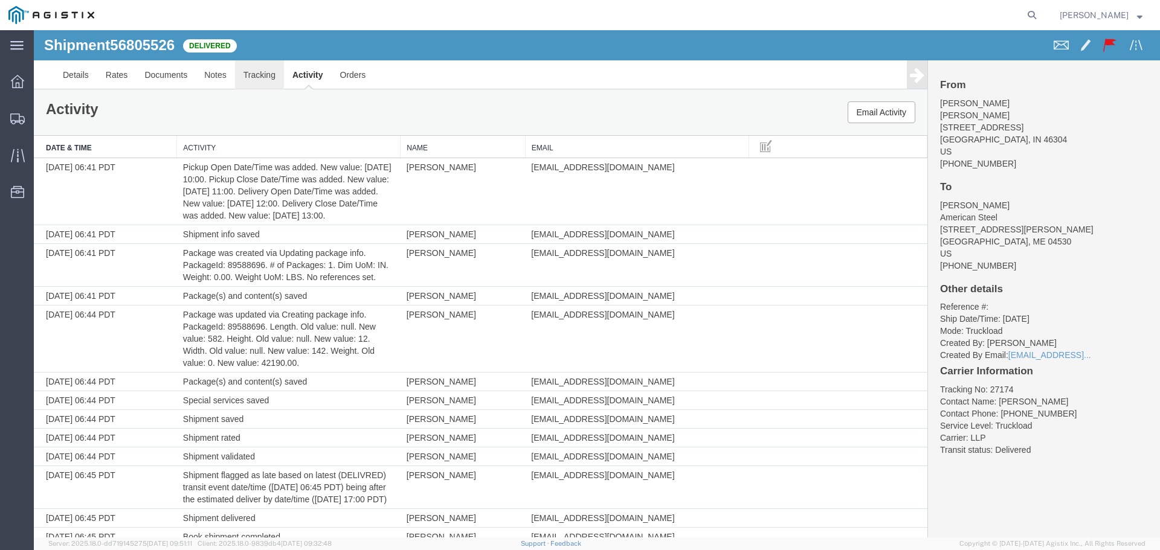
click at [275, 75] on link "Tracking" at bounding box center [259, 74] width 49 height 29
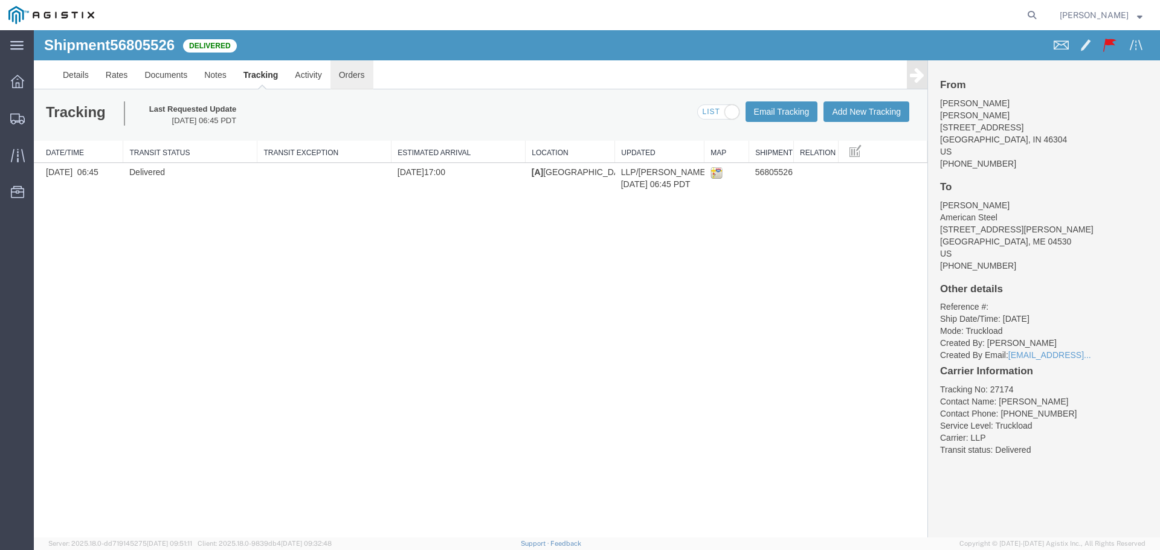
click at [357, 80] on link "Orders" at bounding box center [351, 74] width 43 height 29
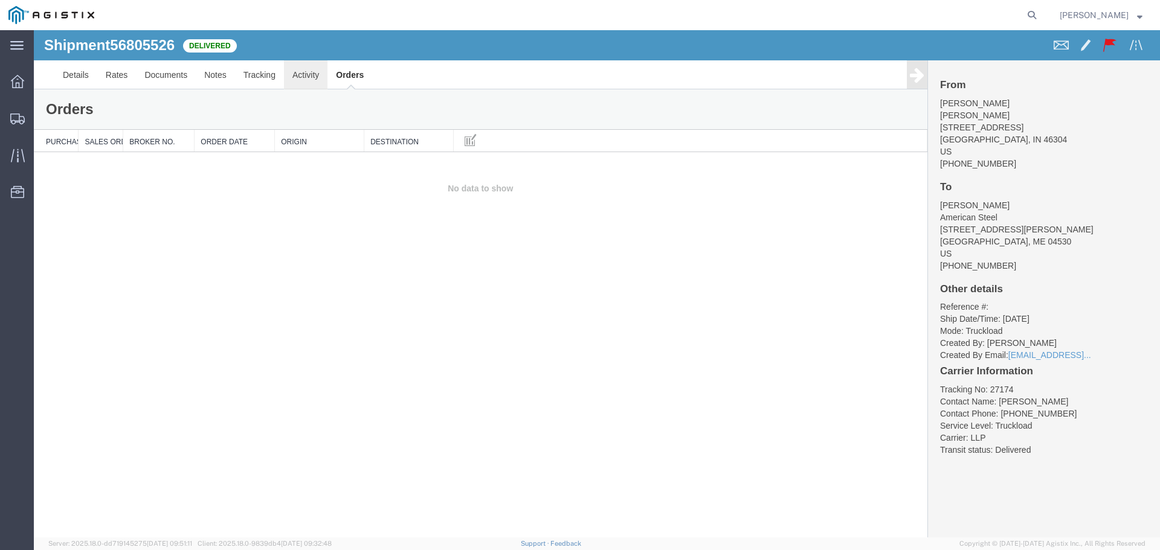
click at [317, 76] on link "Activity" at bounding box center [306, 74] width 44 height 29
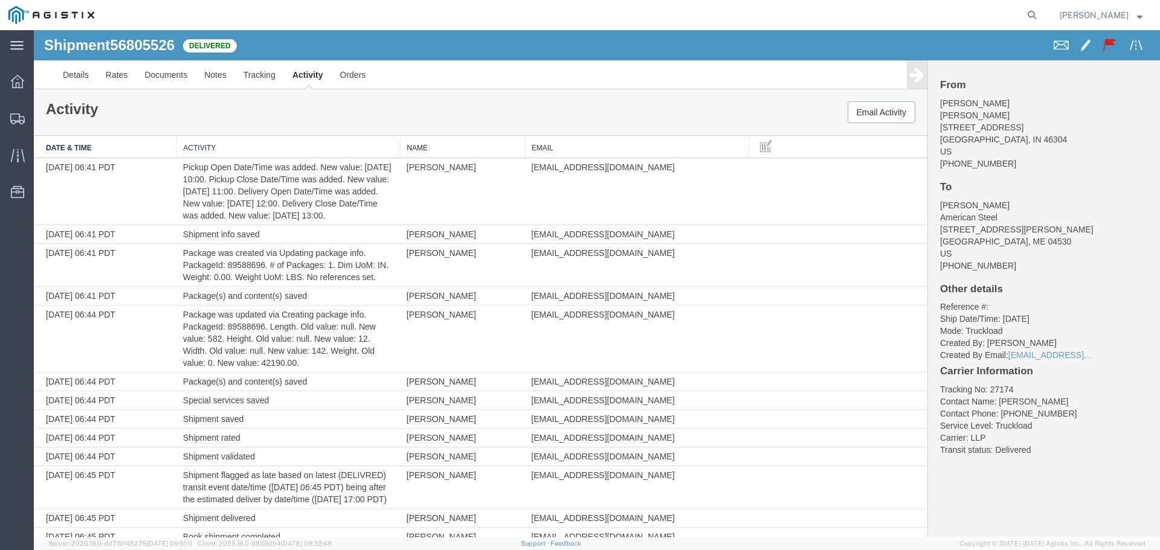
click at [1129, 45] on span at bounding box center [1136, 44] width 15 height 15
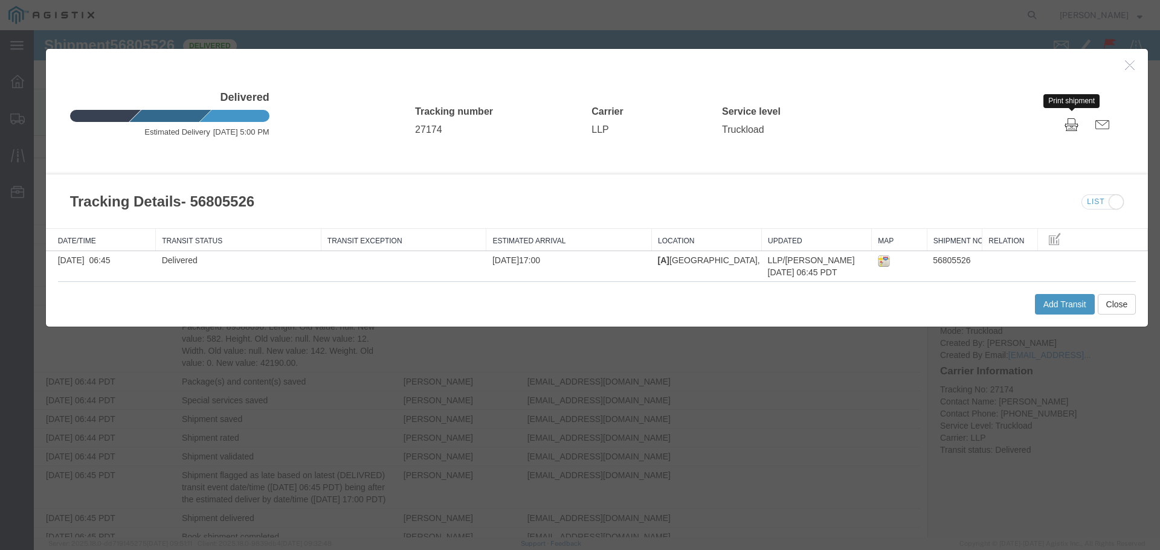
click at [1065, 125] on span at bounding box center [1072, 124] width 14 height 15
click at [1125, 68] on icon "button" at bounding box center [1130, 65] width 10 height 10
